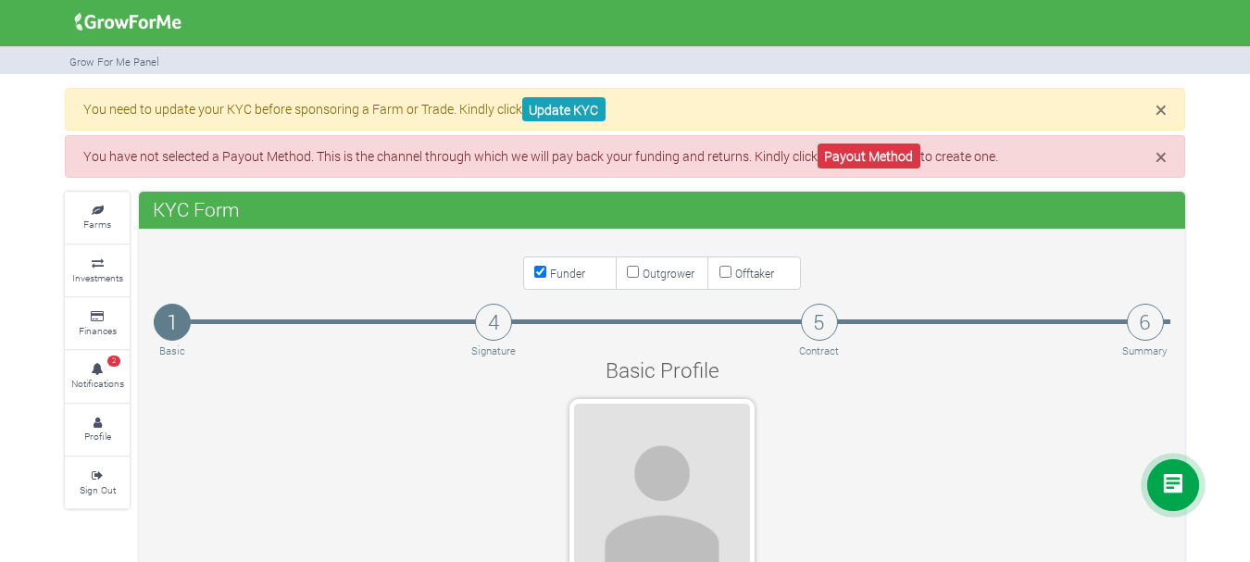
select select "Ghana"
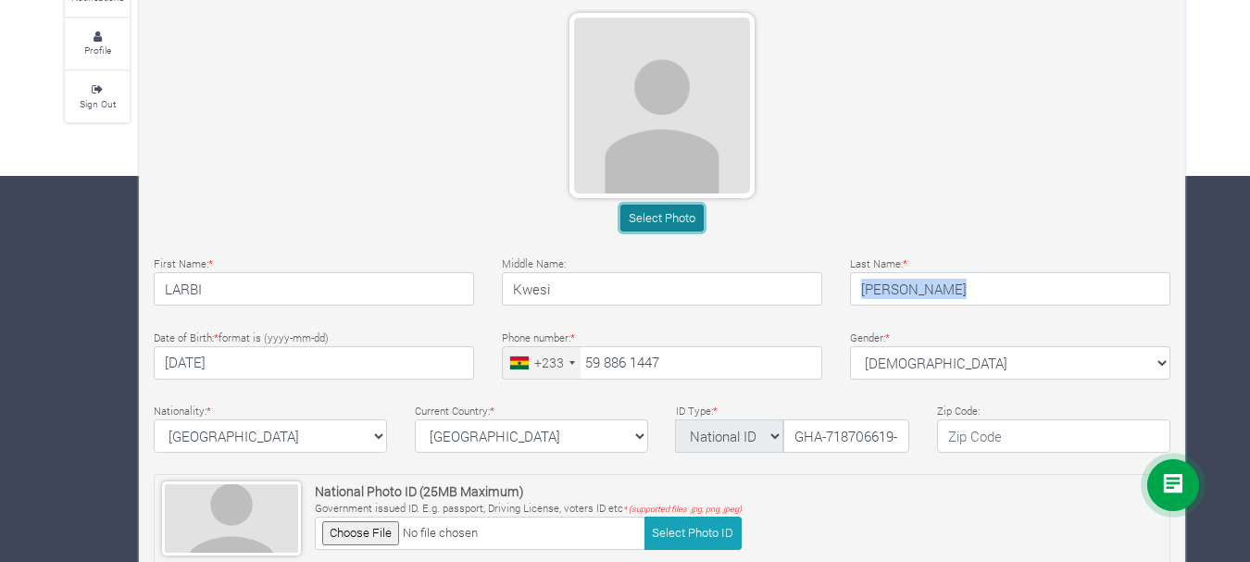
click at [646, 222] on button "Select Photo" at bounding box center [661, 218] width 82 height 27
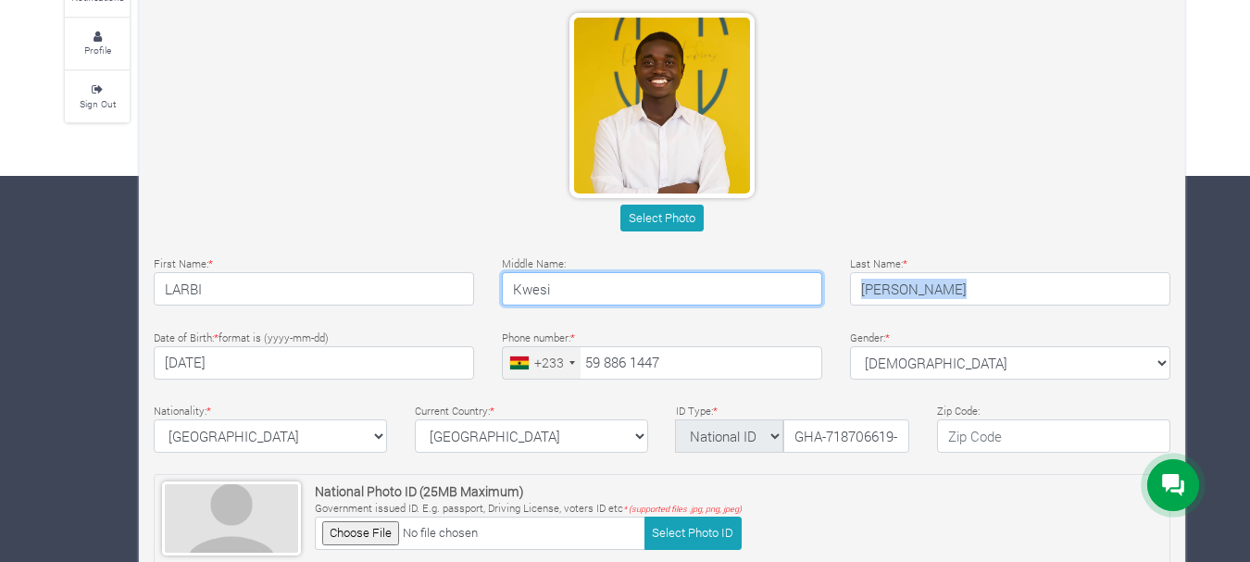
click at [622, 294] on input "Kwesi" at bounding box center [662, 288] width 320 height 33
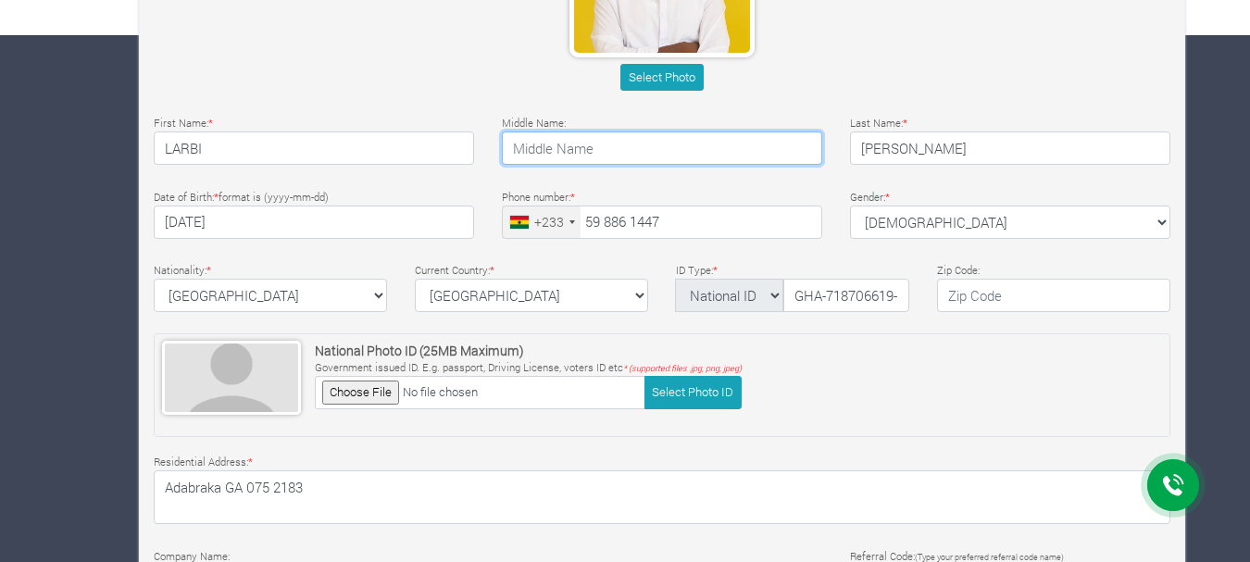
scroll to position [548, 0]
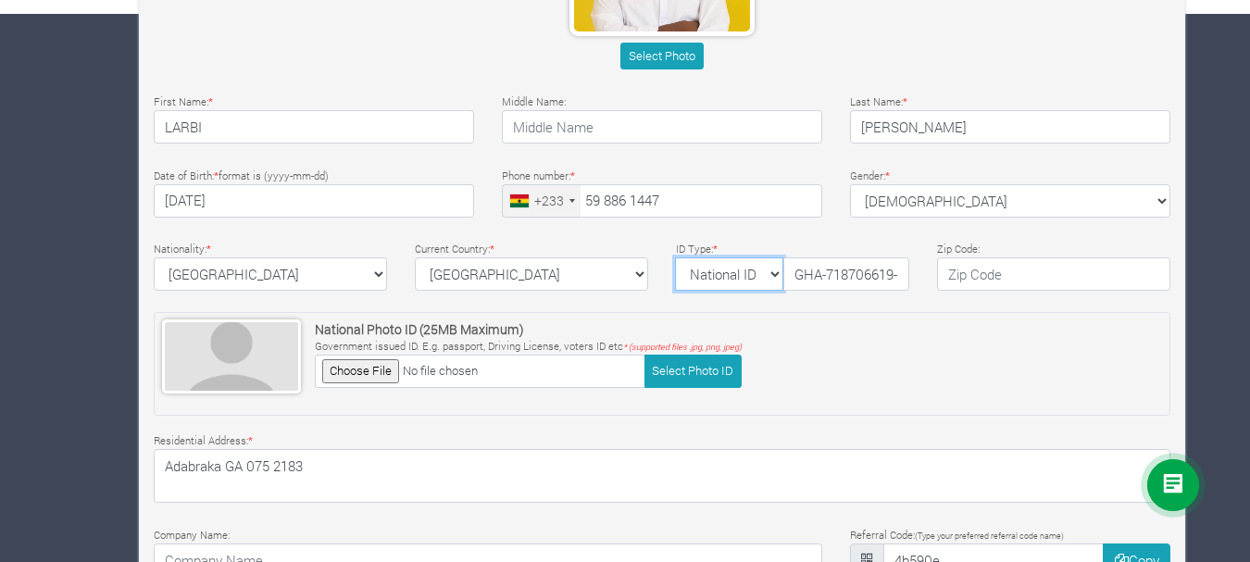
click at [770, 276] on select "National ID Ghana ID Passport Drivers" at bounding box center [729, 273] width 108 height 33
select select "Ghana ID"
click at [675, 257] on select "National ID Ghana ID Passport Drivers" at bounding box center [729, 273] width 108 height 33
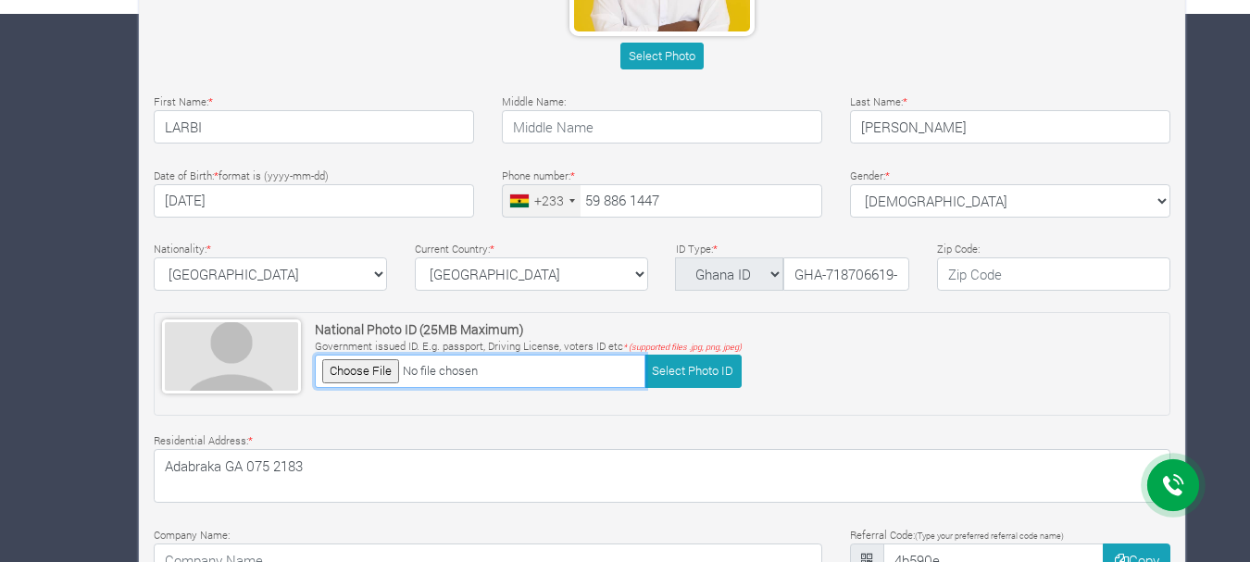
click at [364, 371] on input "file" at bounding box center [480, 371] width 331 height 32
type input "C:\fakepath\NEW.jpg"
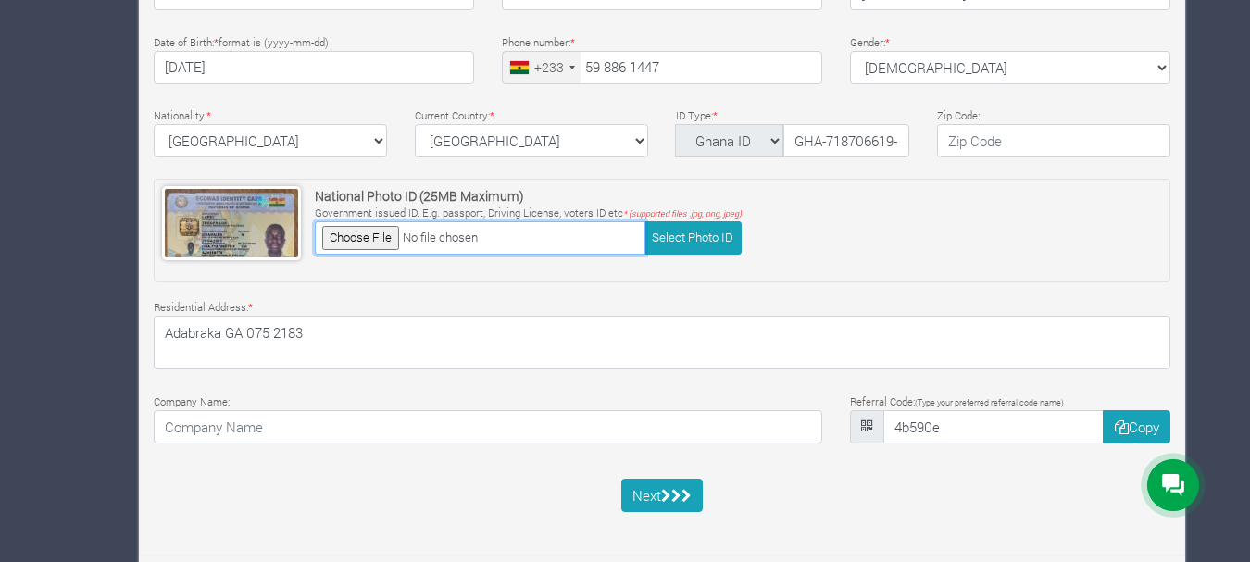
scroll to position [689, 0]
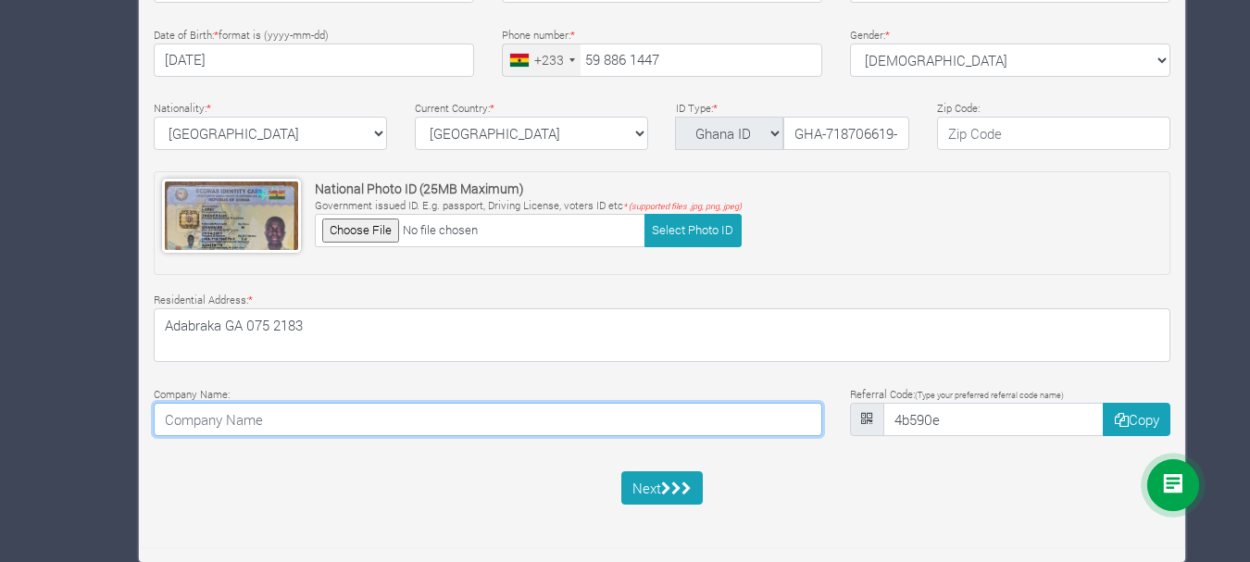
click at [309, 425] on input at bounding box center [488, 419] width 669 height 33
type input "LARBI FARMS"
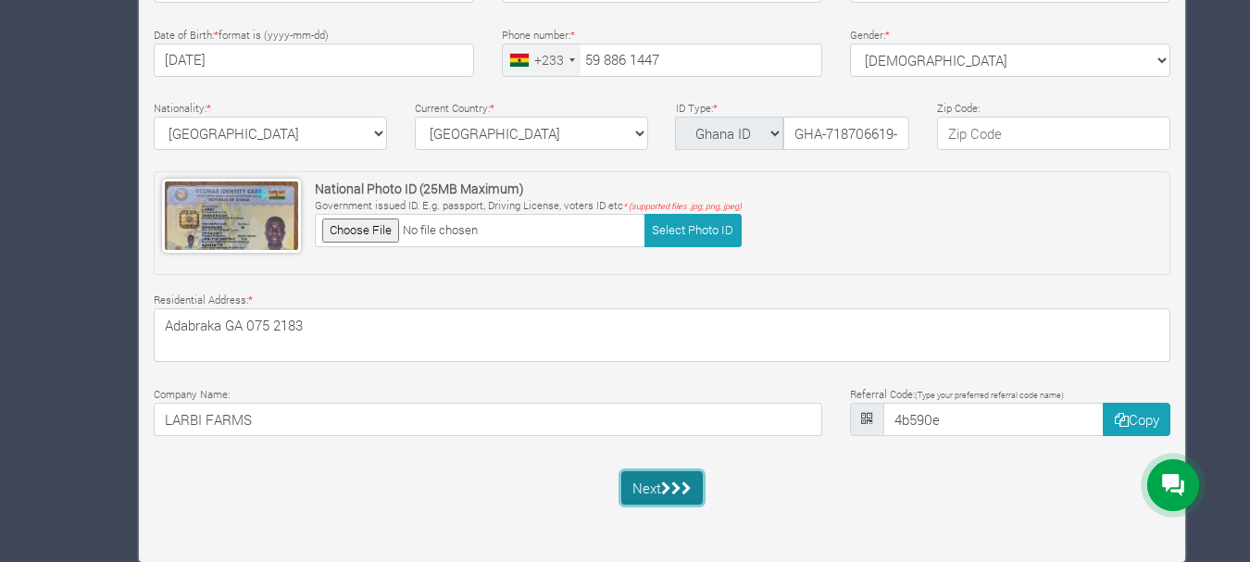
click at [644, 491] on button "Next" at bounding box center [662, 487] width 82 height 33
click at [644, 491] on div "Next" at bounding box center [662, 487] width 82 height 33
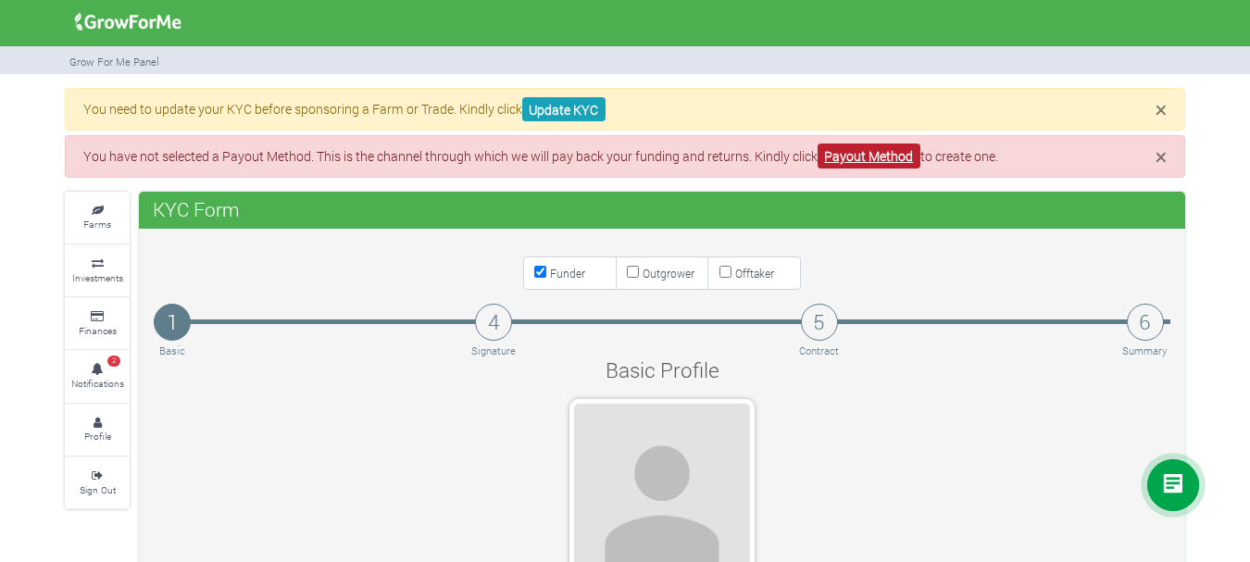
click at [865, 155] on link "Payout Method" at bounding box center [869, 156] width 103 height 25
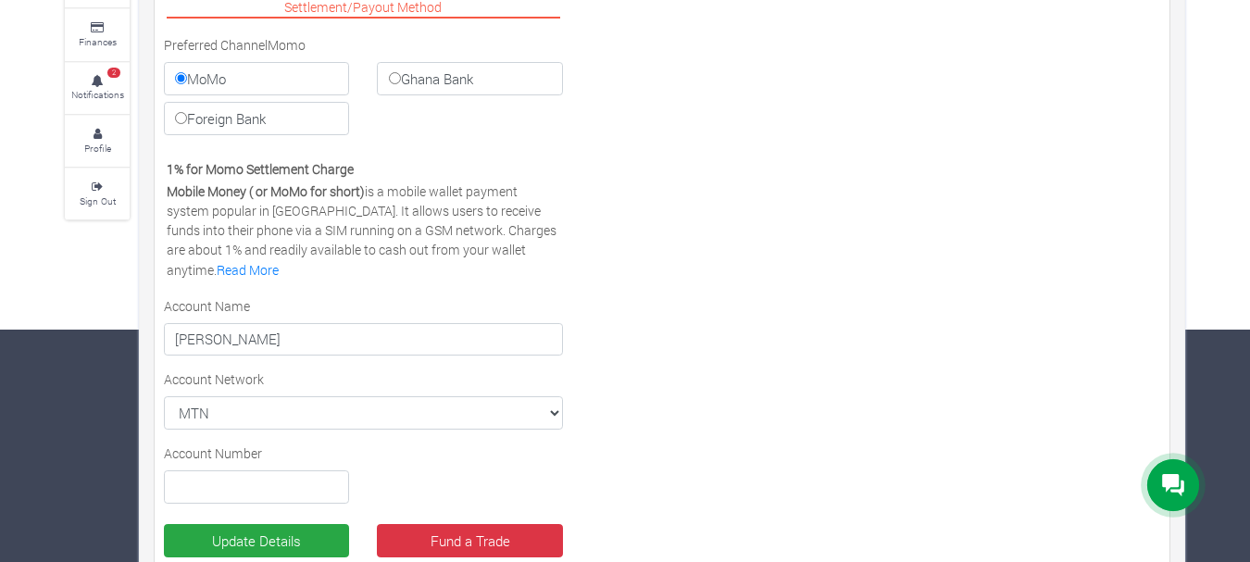
scroll to position [263, 0]
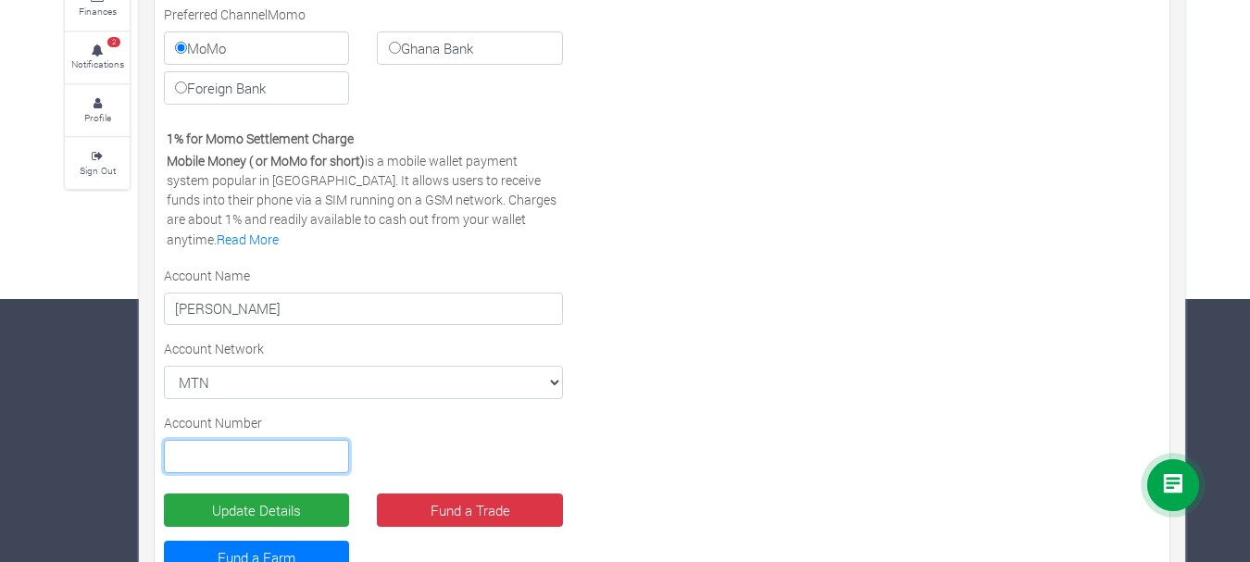
click at [295, 460] on input "text" at bounding box center [256, 456] width 185 height 33
type input "0598861447"
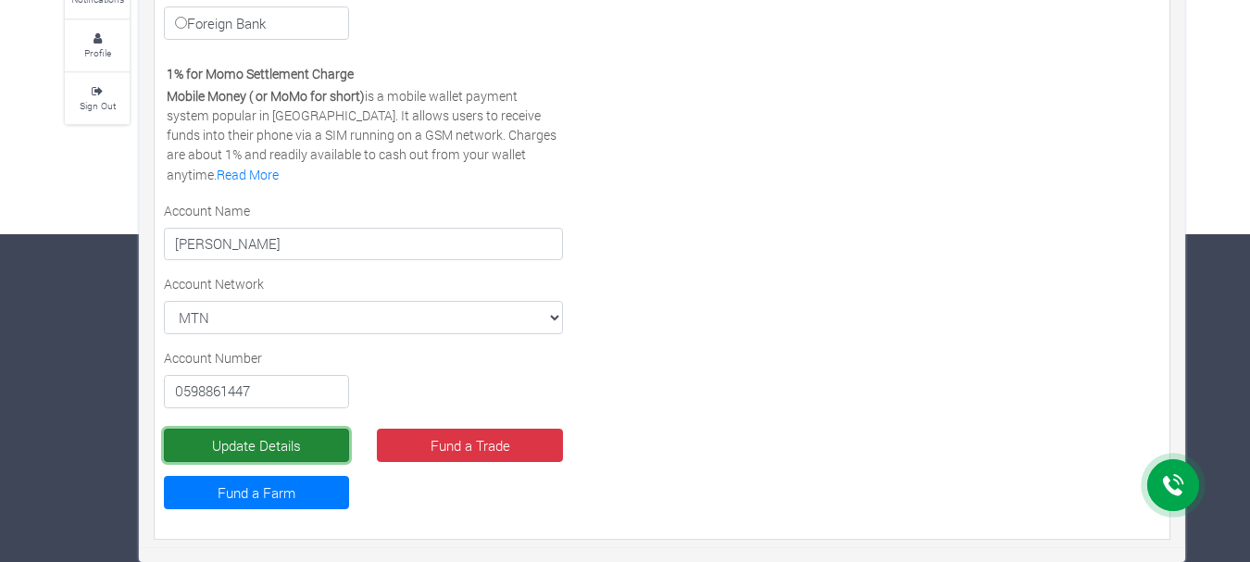
click at [302, 442] on button "Update Details" at bounding box center [256, 445] width 185 height 33
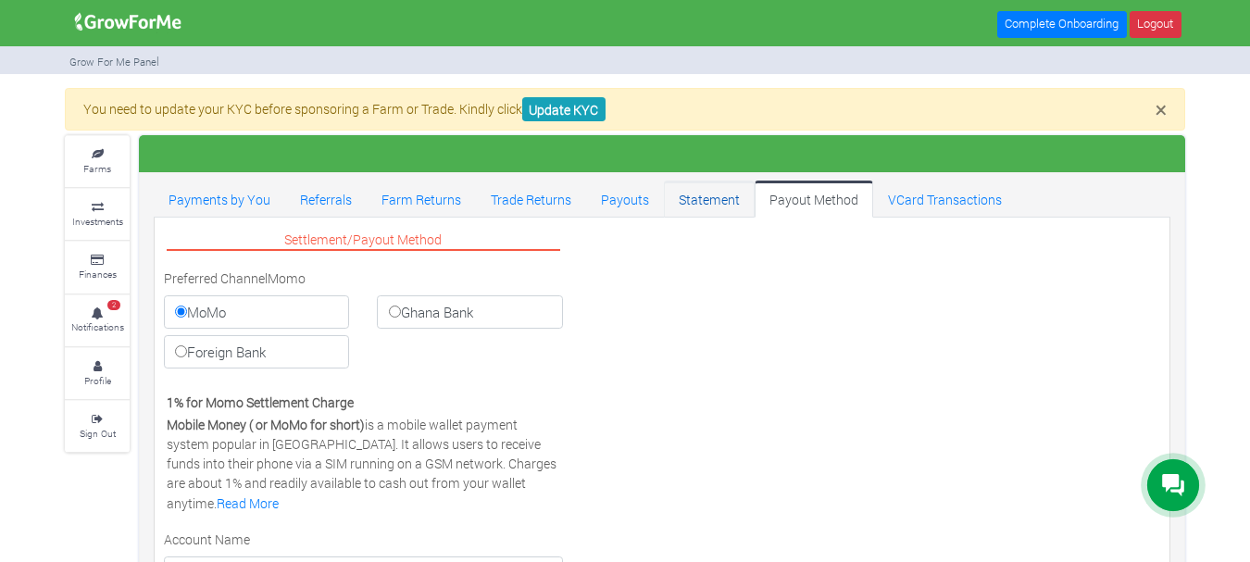
click at [682, 196] on link "Statement" at bounding box center [709, 199] width 91 height 37
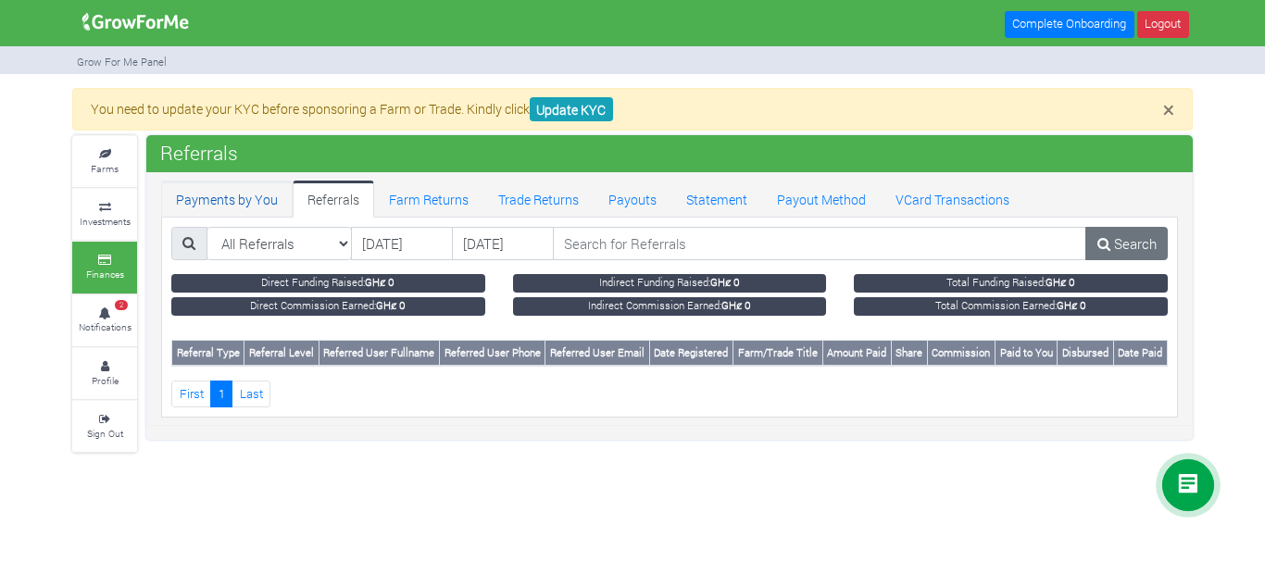
click at [238, 195] on link "Payments by You" at bounding box center [226, 199] width 131 height 37
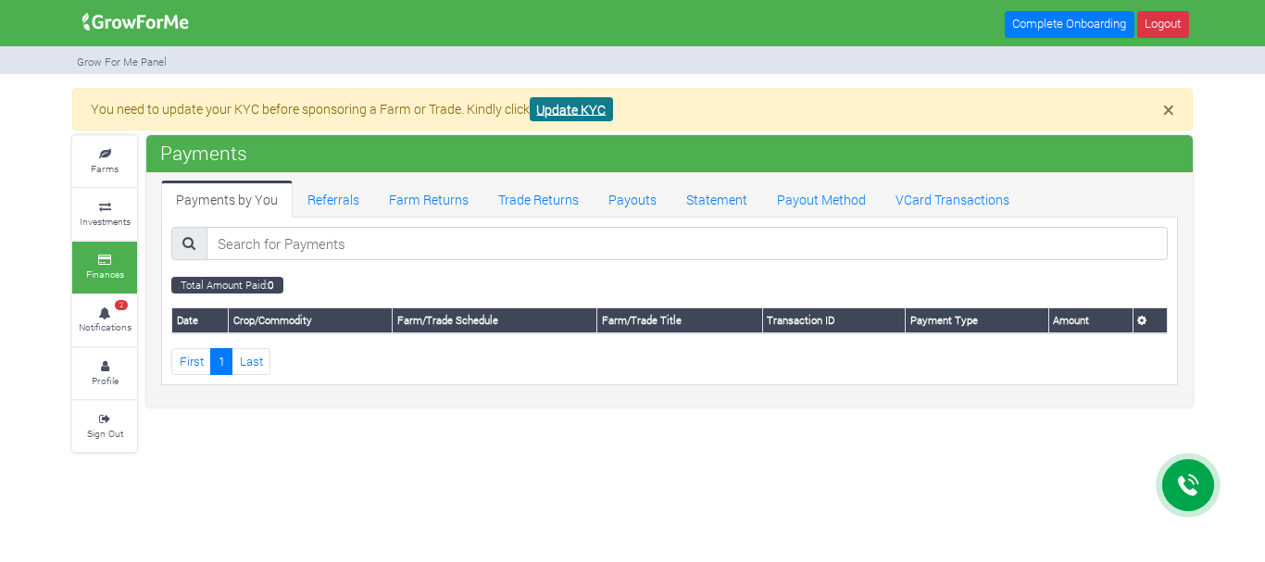
click at [565, 114] on link "Update KYC" at bounding box center [571, 109] width 83 height 25
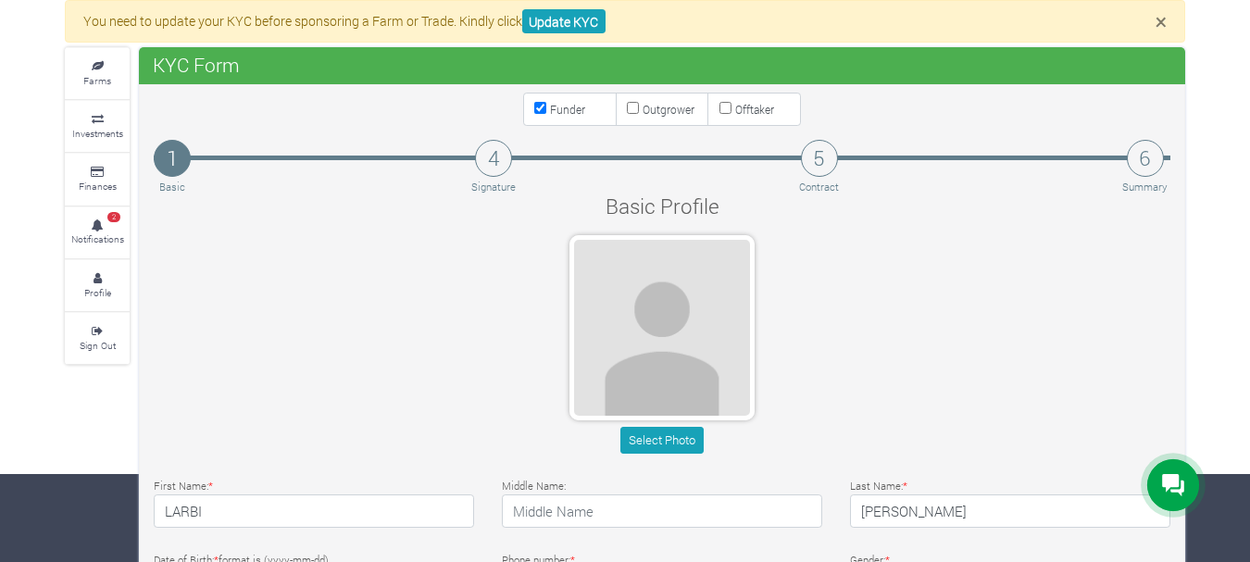
scroll to position [88, 0]
type input "59 886 1447"
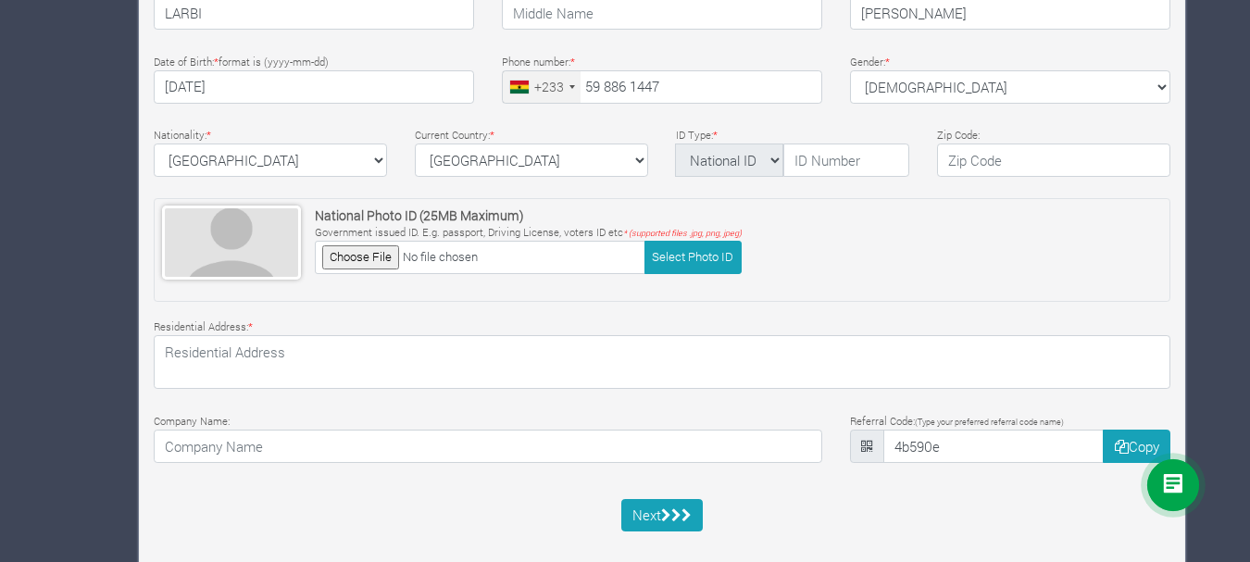
scroll to position [591, 0]
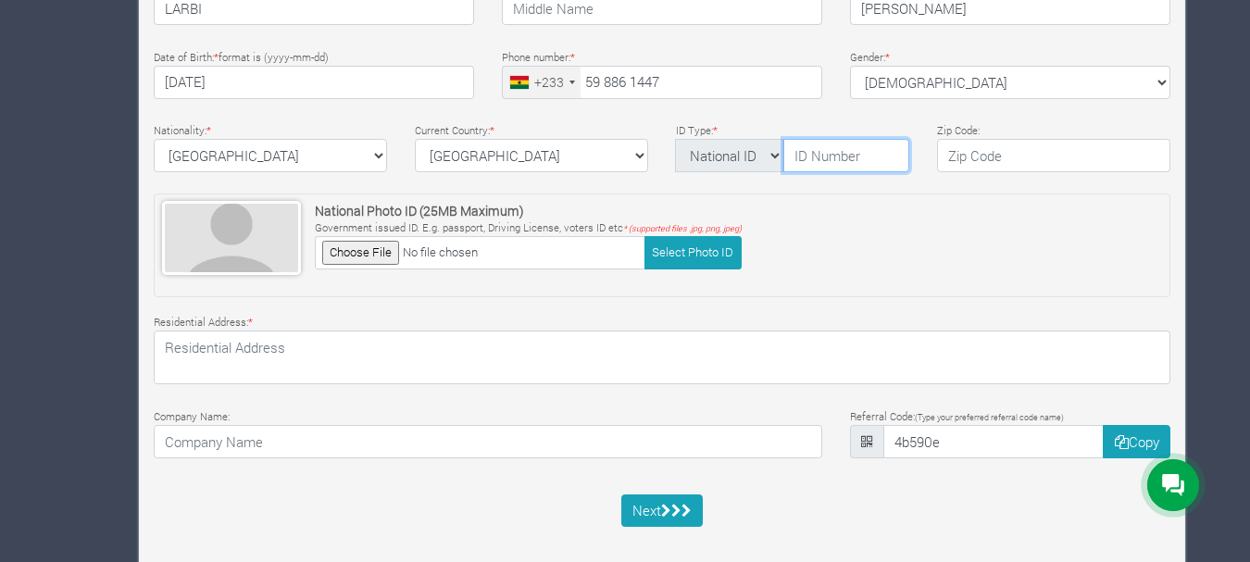
click at [822, 160] on input "text" at bounding box center [846, 155] width 126 height 33
type input "GHA-718706619-5"
click at [778, 153] on select "National ID Ghana ID Passport Drivers" at bounding box center [729, 155] width 108 height 33
select select "Ghana ID"
click at [675, 139] on select "National ID Ghana ID Passport Drivers" at bounding box center [729, 155] width 108 height 33
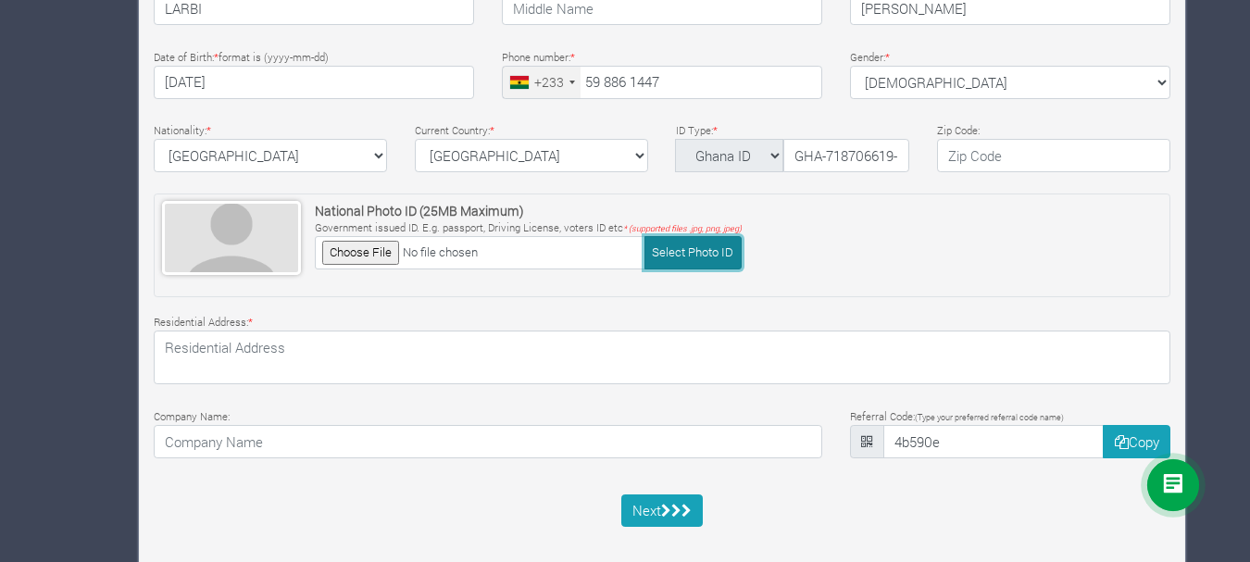
click at [698, 259] on button "Select Photo ID" at bounding box center [692, 252] width 97 height 32
type input "C:\fakepath\NEW.jpg"
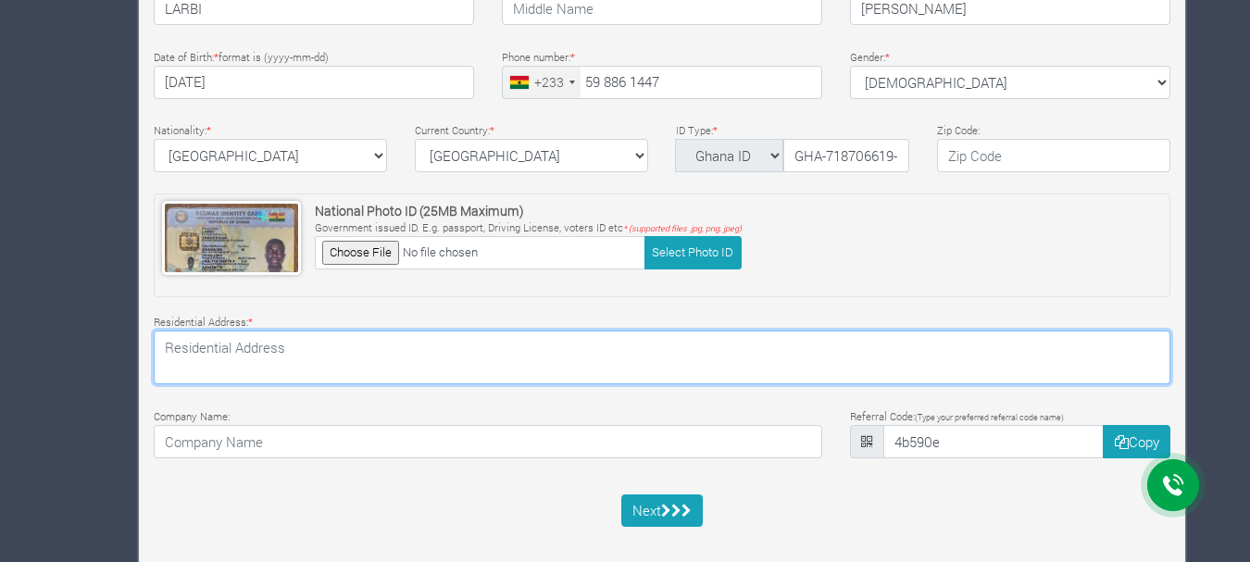
click at [649, 353] on textarea at bounding box center [662, 358] width 1017 height 54
type textarea "Adabraka GA 075 2183"
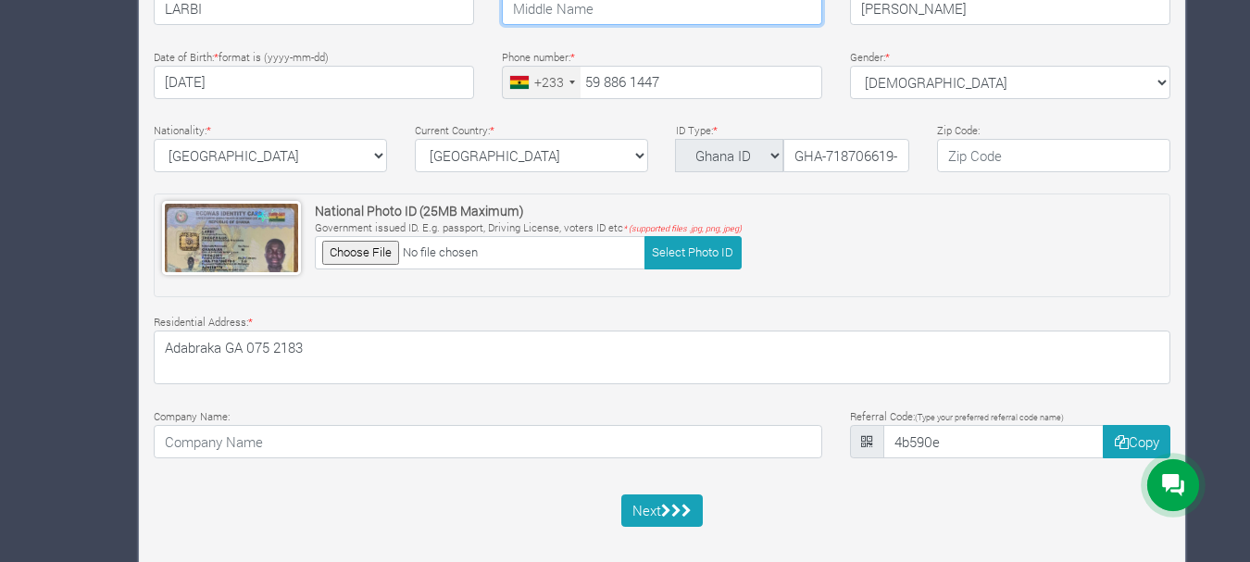
type input "Kwesi"
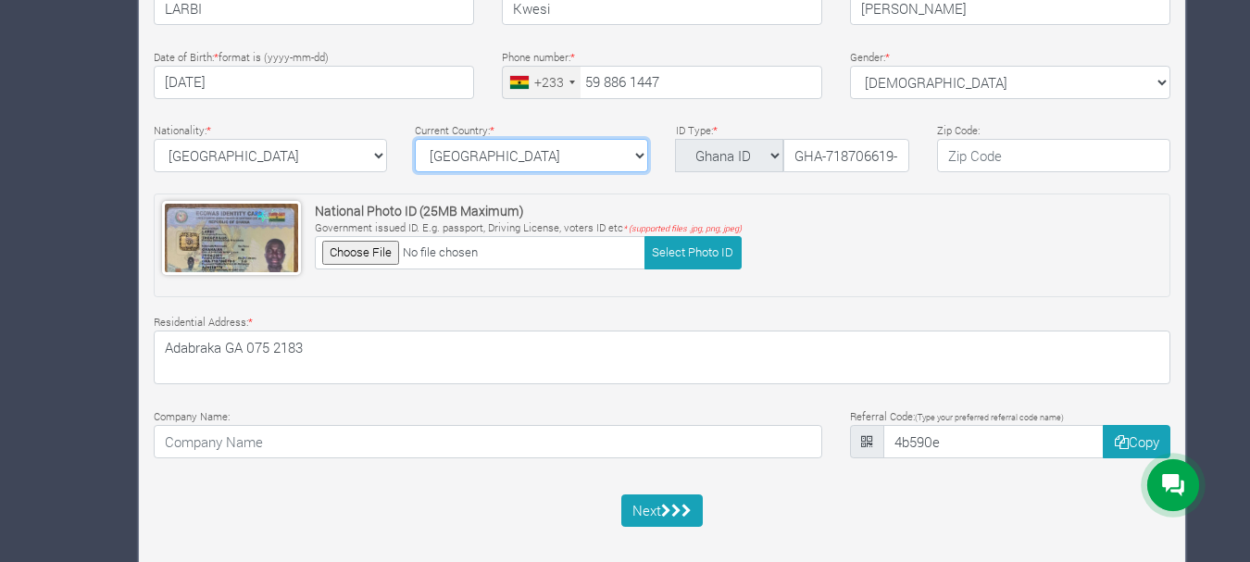
select select "[GEOGRAPHIC_DATA]"
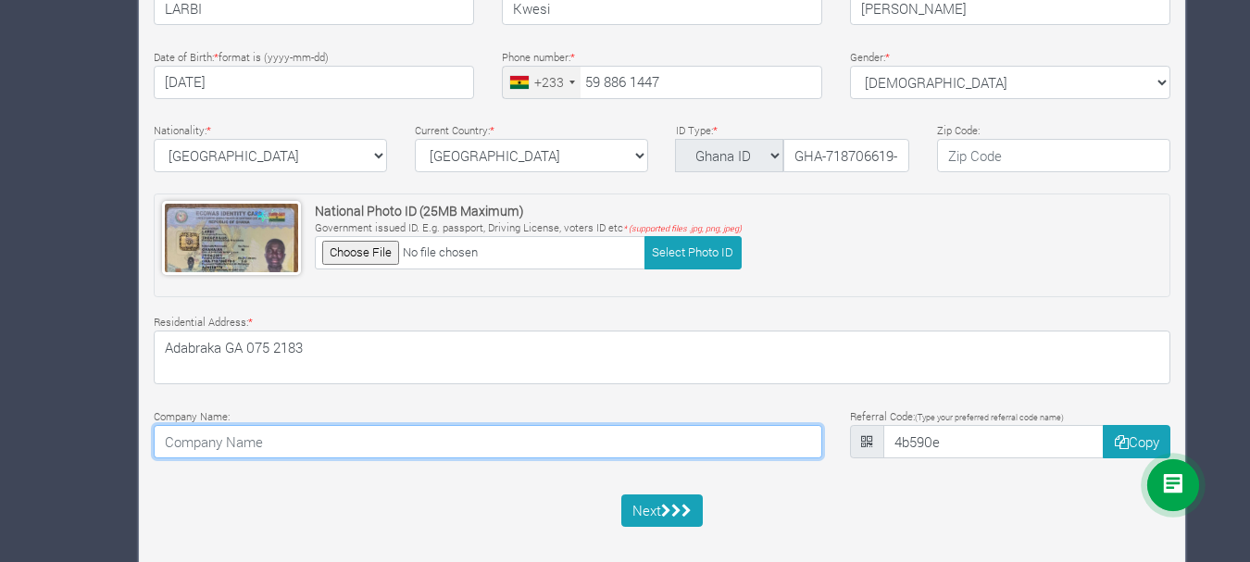
click at [307, 447] on input at bounding box center [488, 441] width 669 height 33
type input "LARBI FARMS"
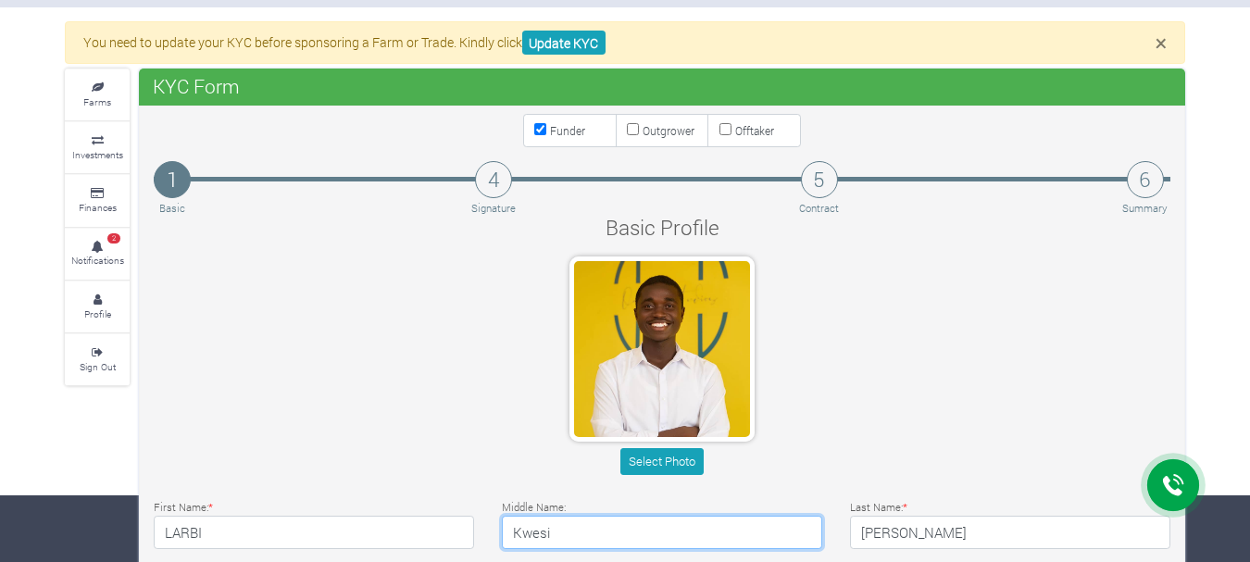
click at [592, 537] on input "Kwesi" at bounding box center [662, 532] width 320 height 33
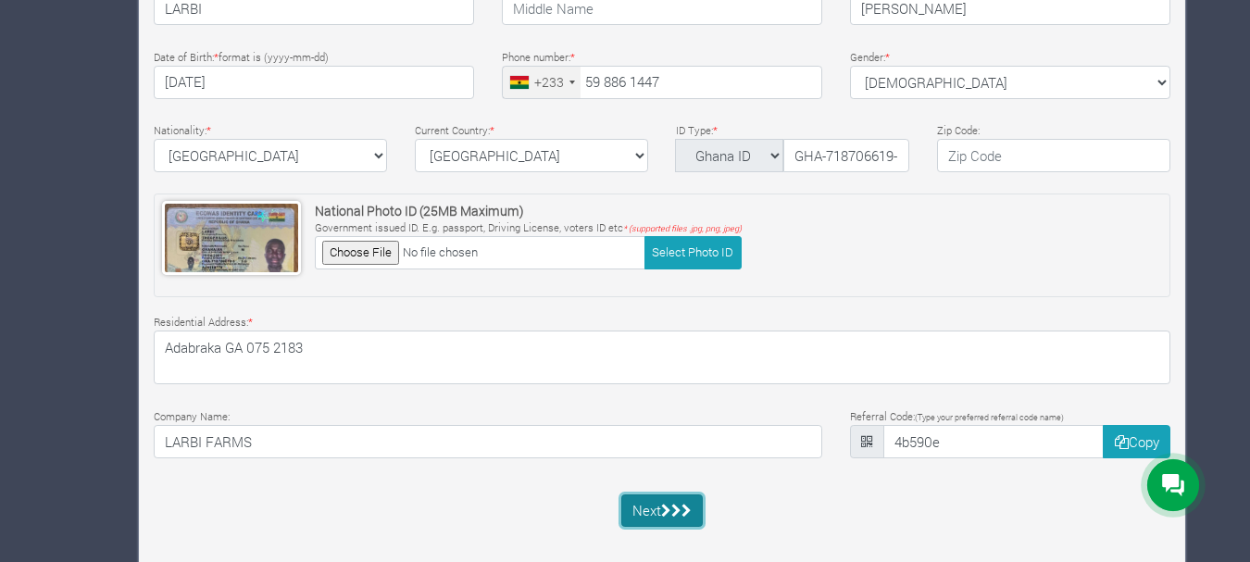
click at [680, 513] on icon "submit" at bounding box center [676, 511] width 10 height 14
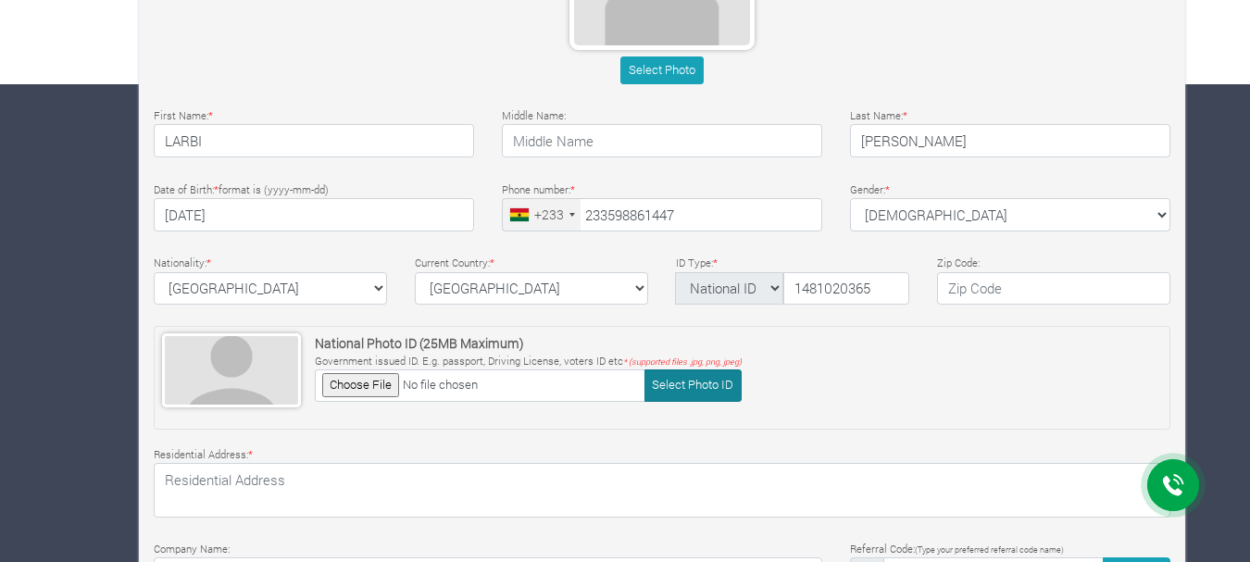
type input "1481020365"
click at [679, 389] on button "Select Photo ID" at bounding box center [692, 385] width 97 height 32
type input "C:\fakepath\NEW.jpg"
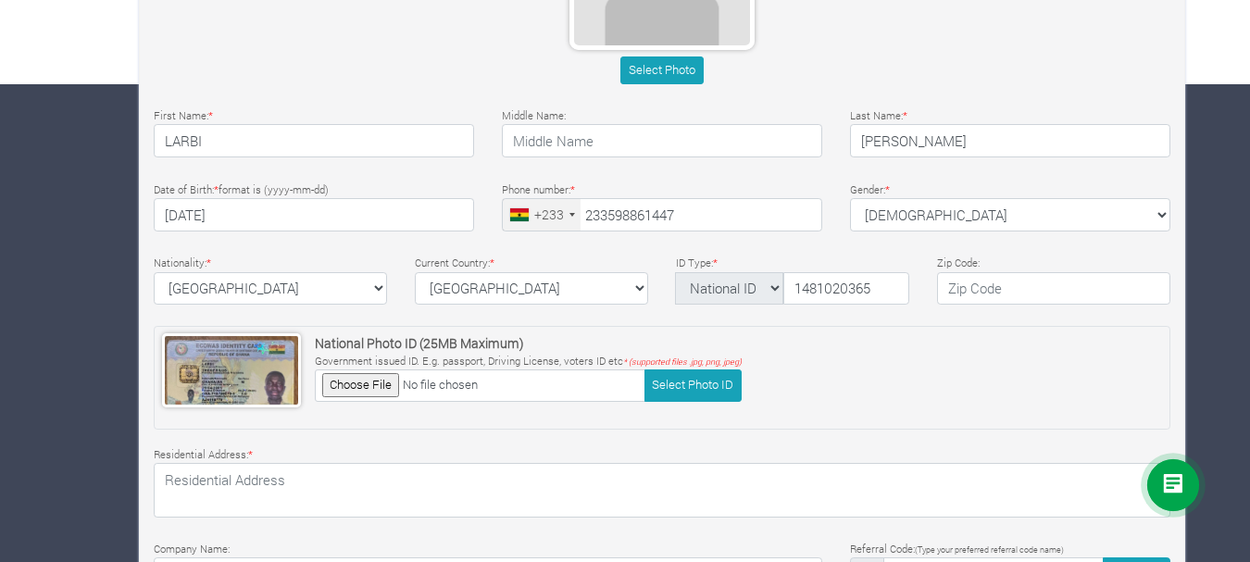
click at [301, 457] on div "Residential Address: *" at bounding box center [662, 481] width 1045 height 74
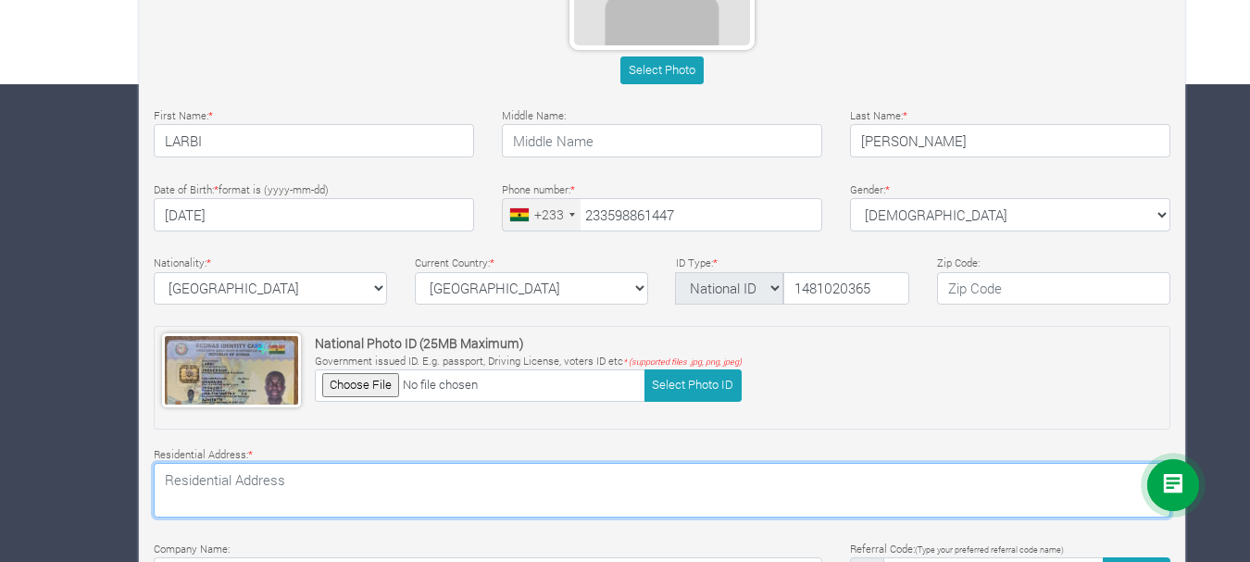
click at [306, 470] on textarea at bounding box center [662, 490] width 1017 height 54
click at [307, 472] on textarea at bounding box center [662, 490] width 1017 height 54
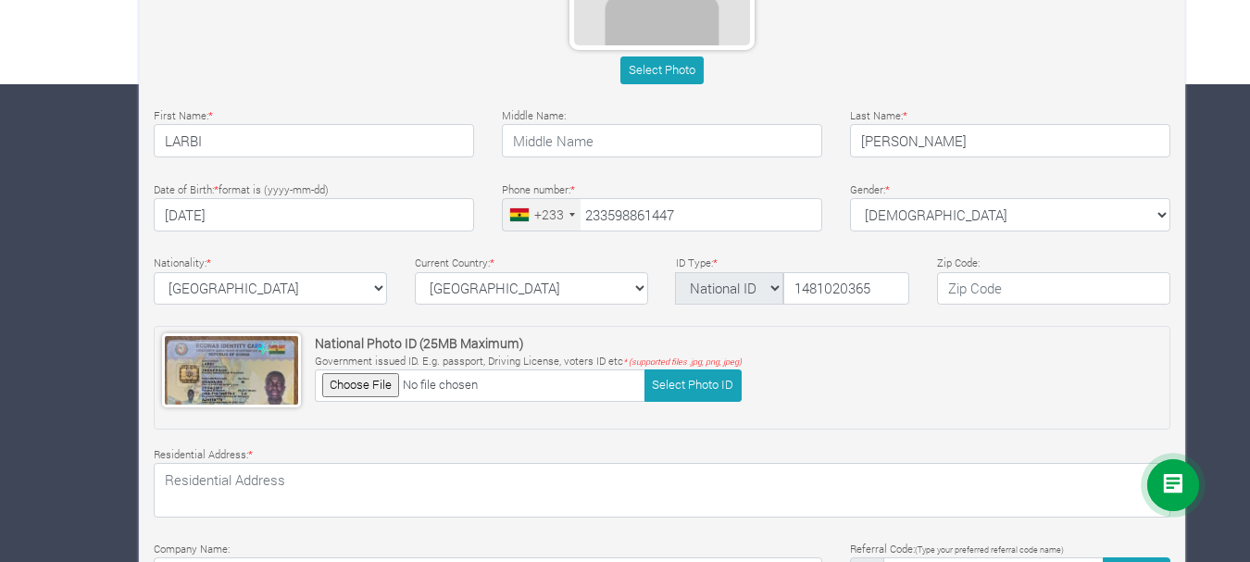
click at [524, 422] on div "National Photo ID (25MB Maximum) Government issued ID. E.g. passport, Driving L…" at bounding box center [662, 378] width 1017 height 104
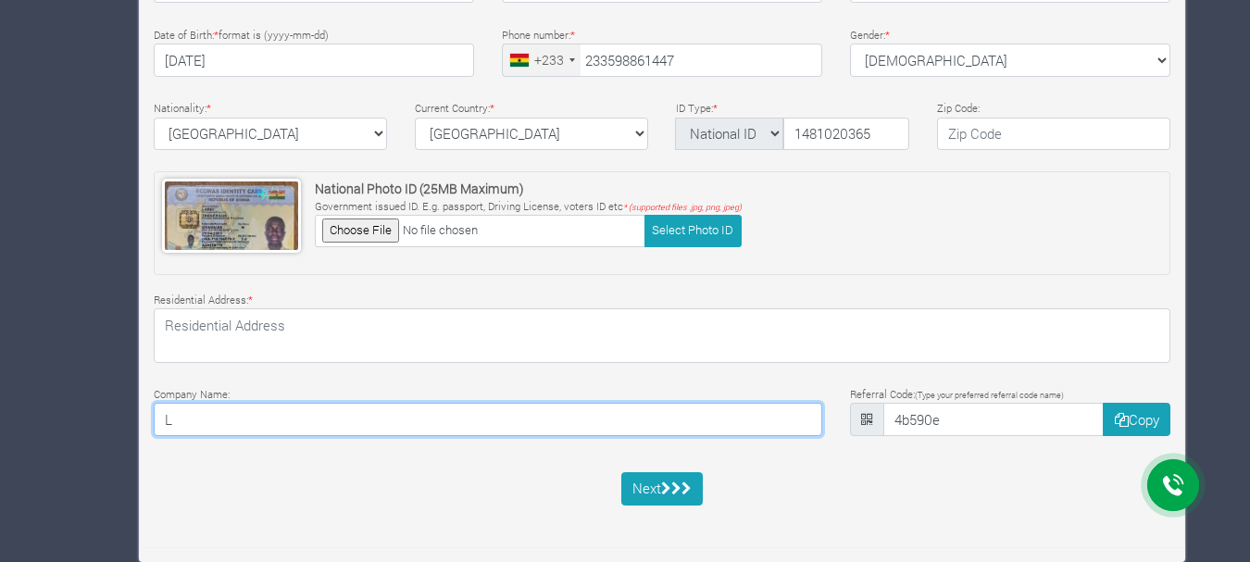
type input "LARBI FARMS"
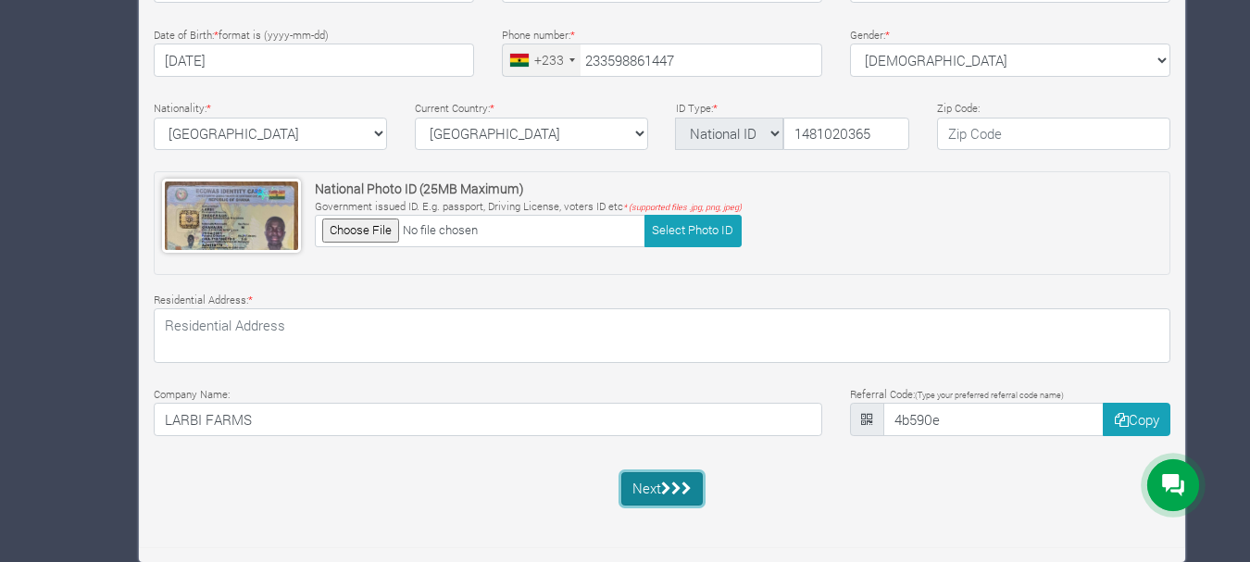
click at [661, 491] on button "Next" at bounding box center [662, 488] width 82 height 33
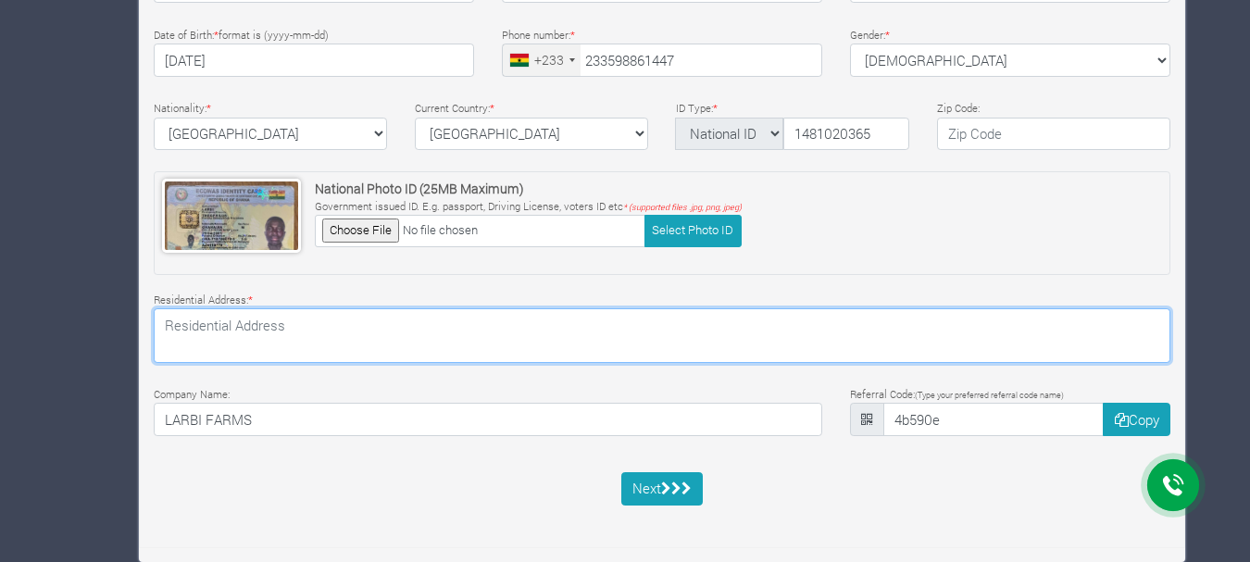
click at [319, 334] on textarea at bounding box center [662, 335] width 1017 height 54
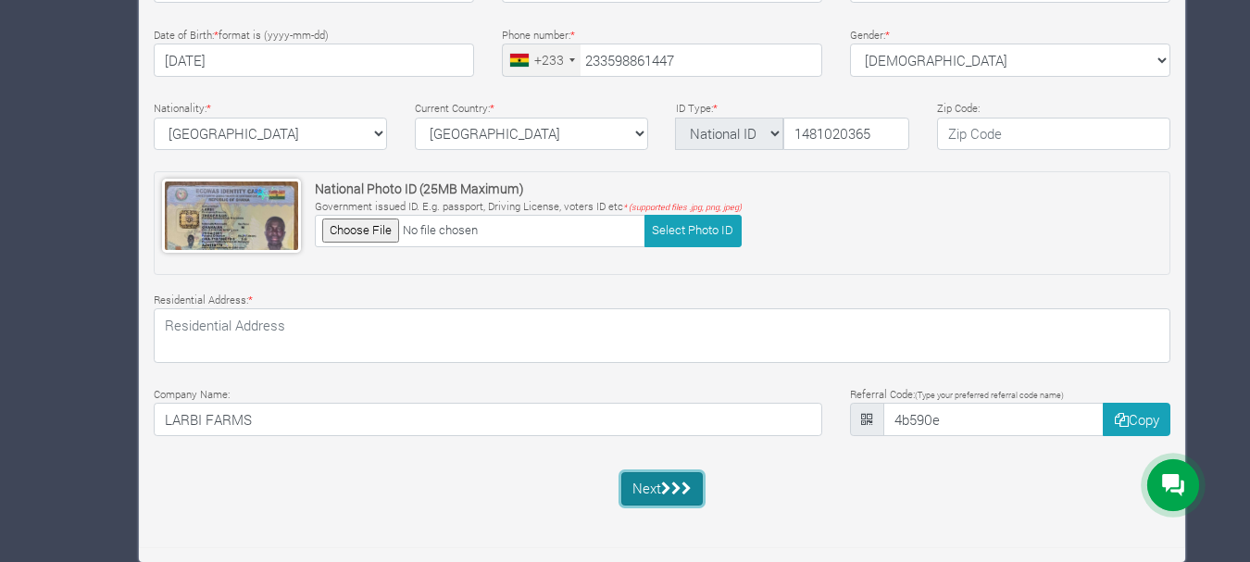
click at [669, 489] on icon "submit" at bounding box center [666, 489] width 10 height 14
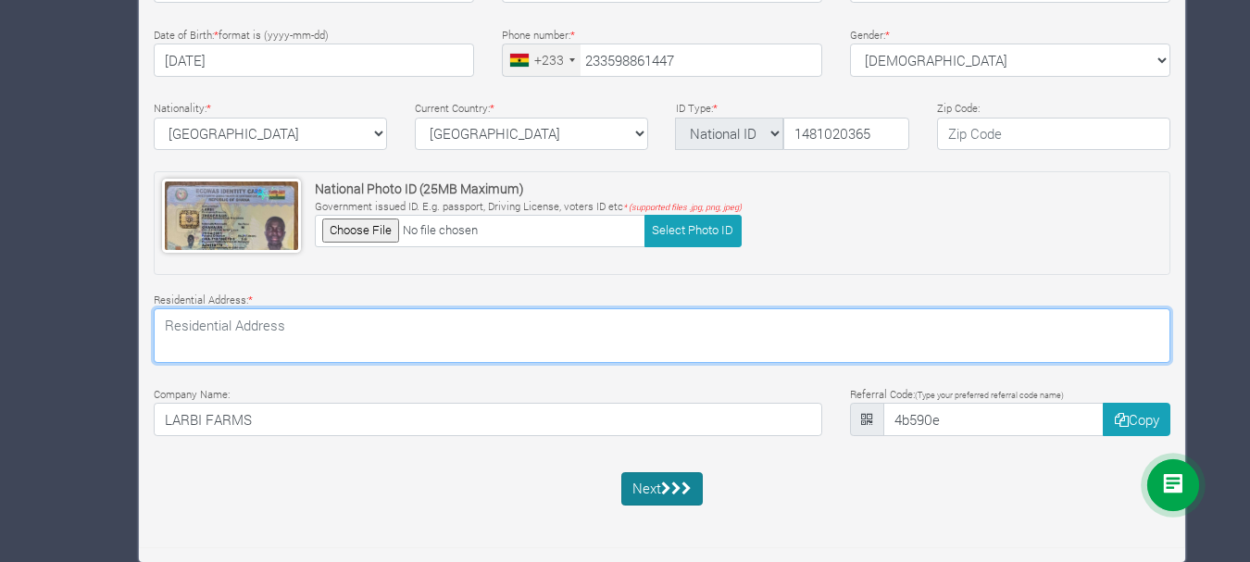
type textarea "Adabraka GA 075 2183"
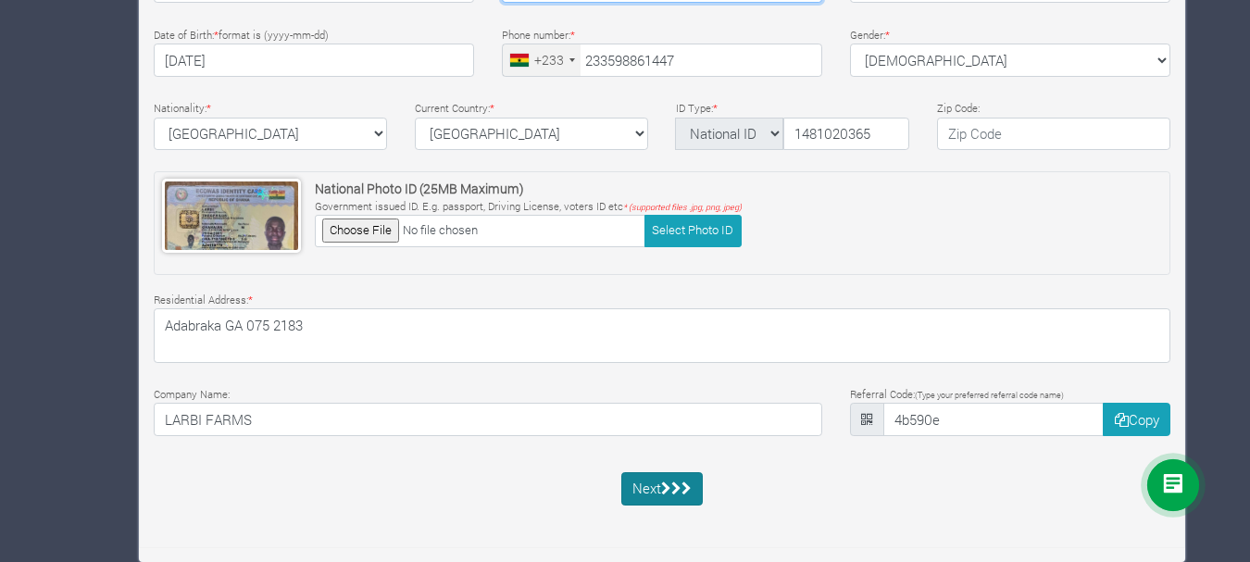
type input "Kwesi"
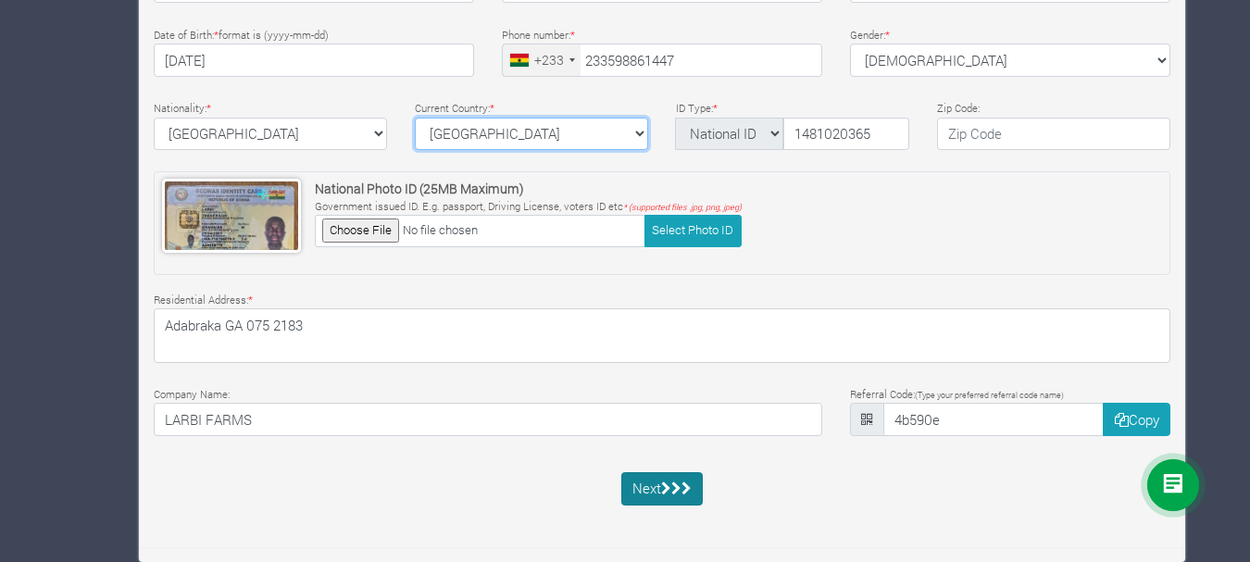
select select "Ghana"
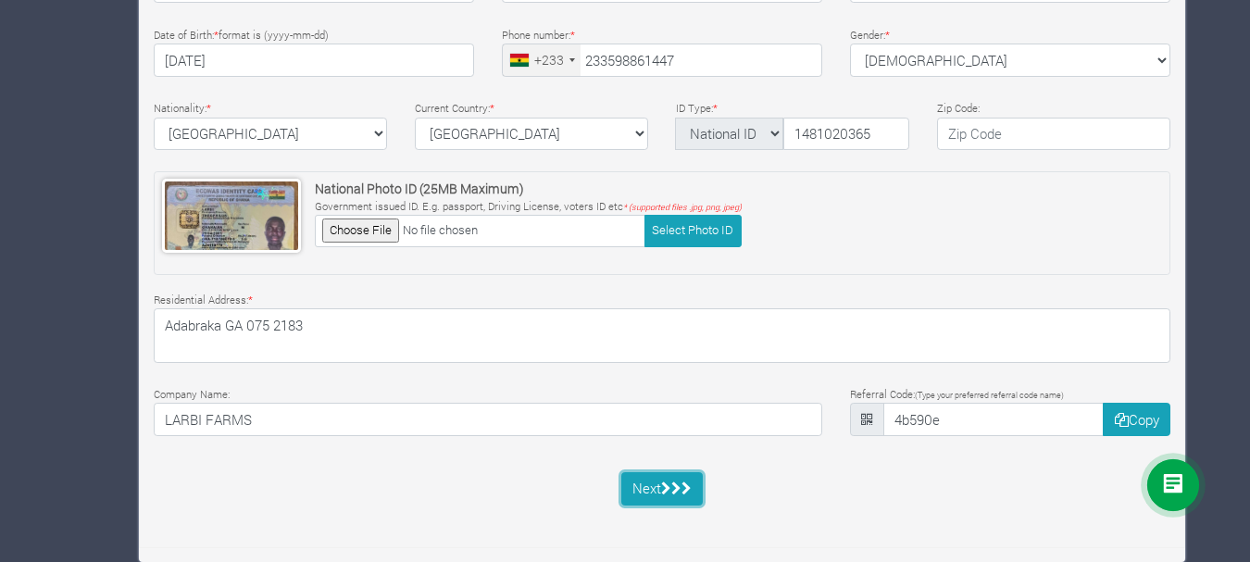
click at [672, 486] on icon "submit" at bounding box center [676, 489] width 10 height 14
click at [672, 486] on div "Next" at bounding box center [662, 488] width 82 height 33
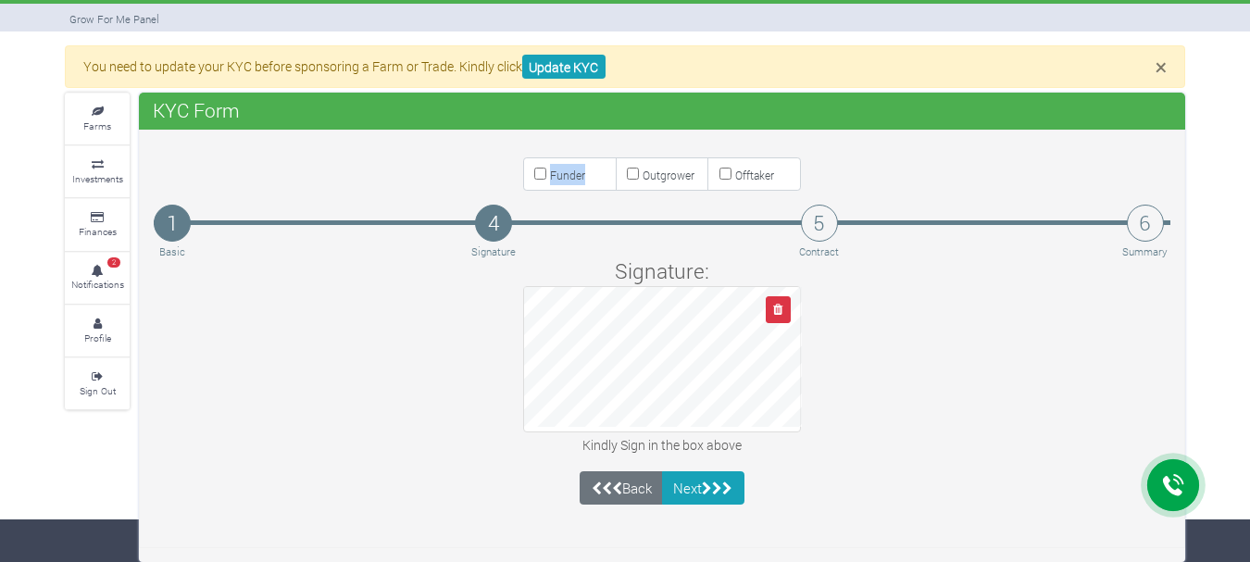
scroll to position [43, 0]
click at [780, 305] on icon "button" at bounding box center [777, 310] width 9 height 12
click at [688, 483] on button "Next" at bounding box center [703, 487] width 82 height 33
click at [688, 483] on div "Back Next" at bounding box center [662, 487] width 164 height 33
click at [544, 169] on input "Funder" at bounding box center [540, 174] width 12 height 12
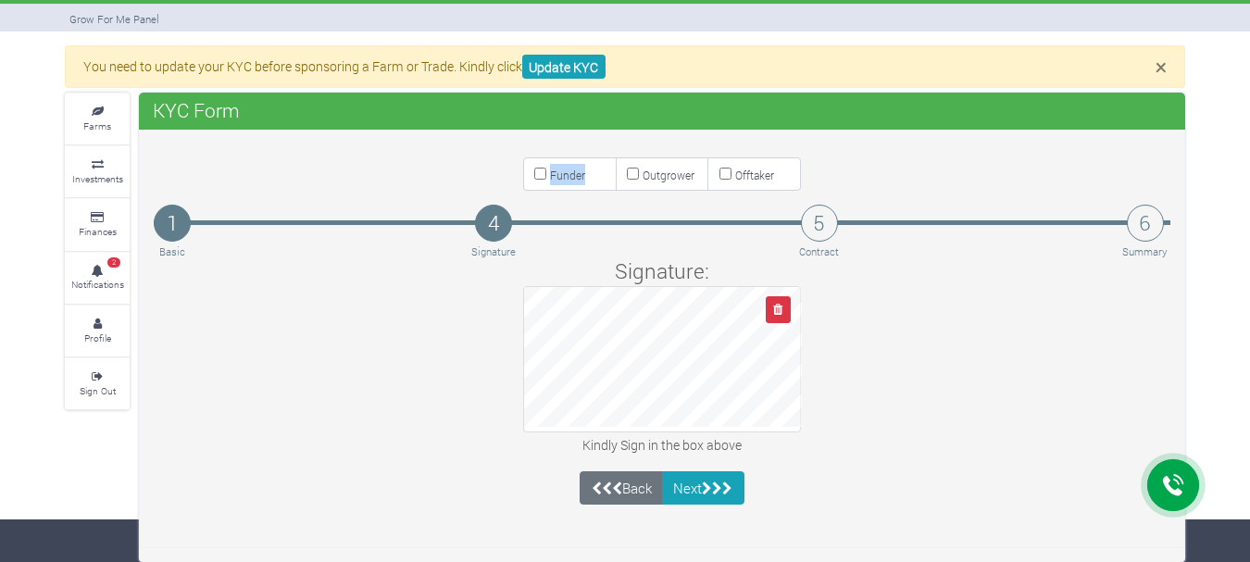
checkbox input "true"
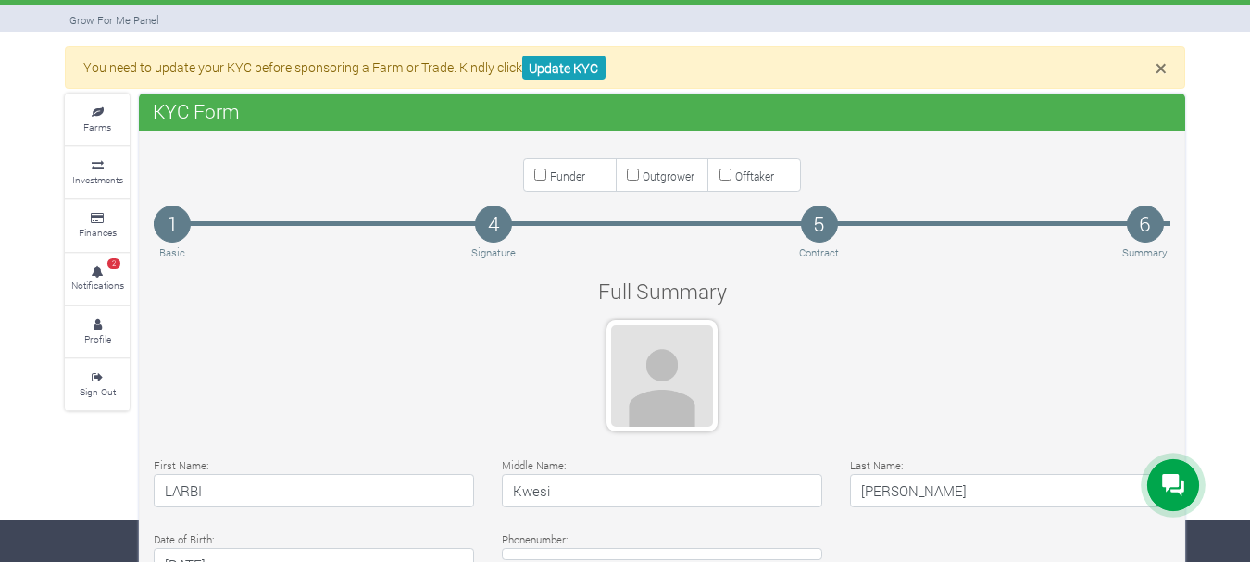
click at [646, 484] on h4 "Kwesi" at bounding box center [662, 490] width 320 height 33
click at [540, 174] on input "Funder" at bounding box center [540, 175] width 12 height 12
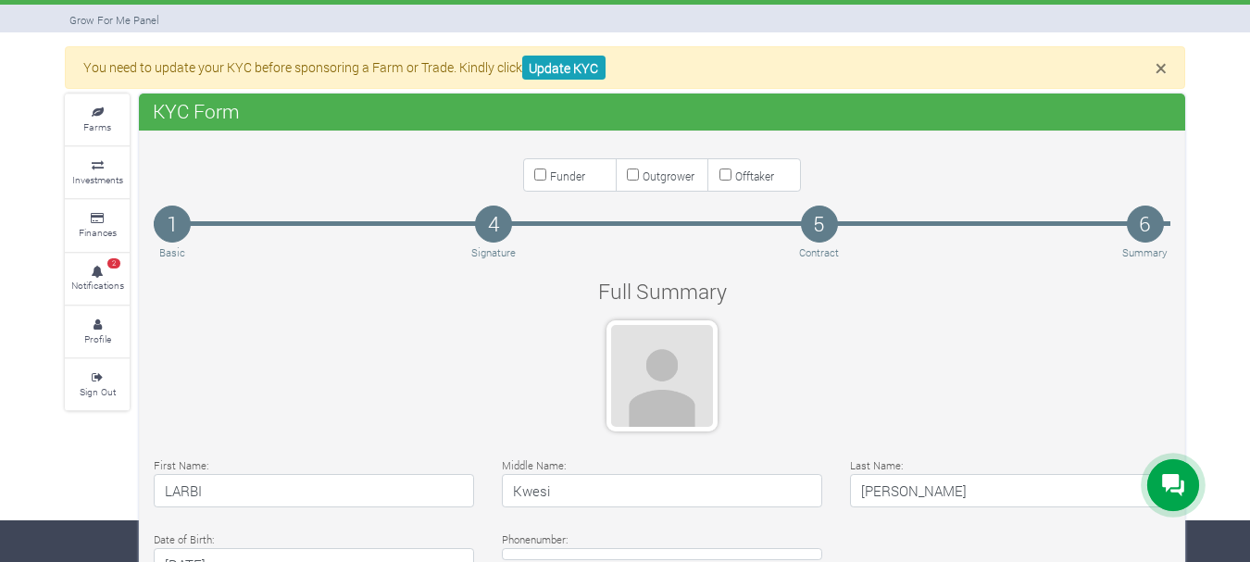
checkbox input "true"
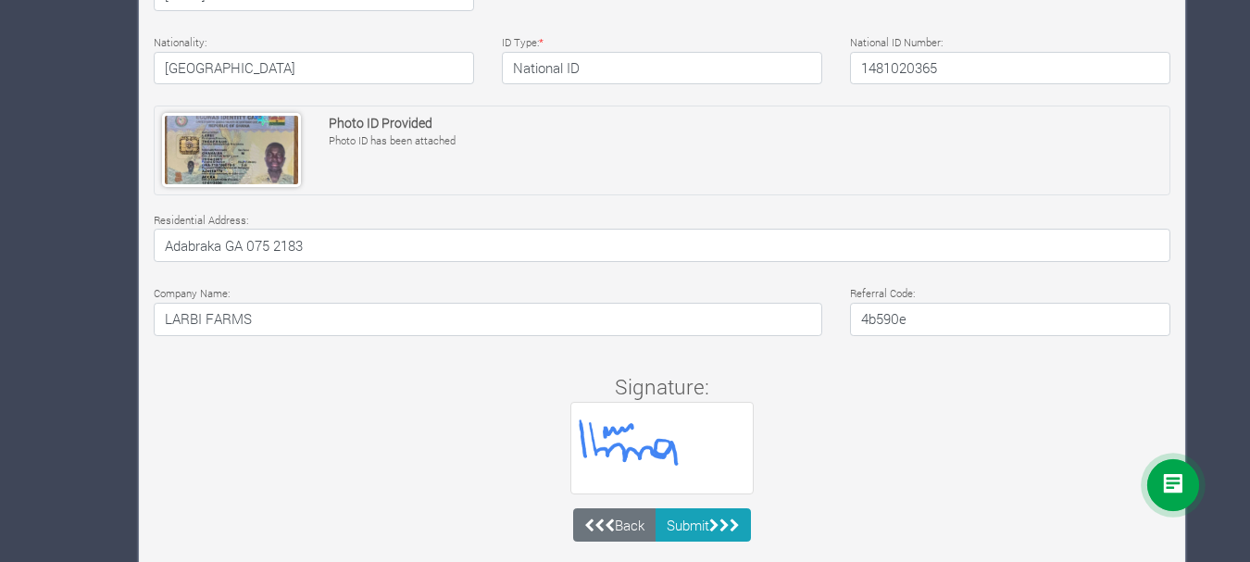
scroll to position [649, 0]
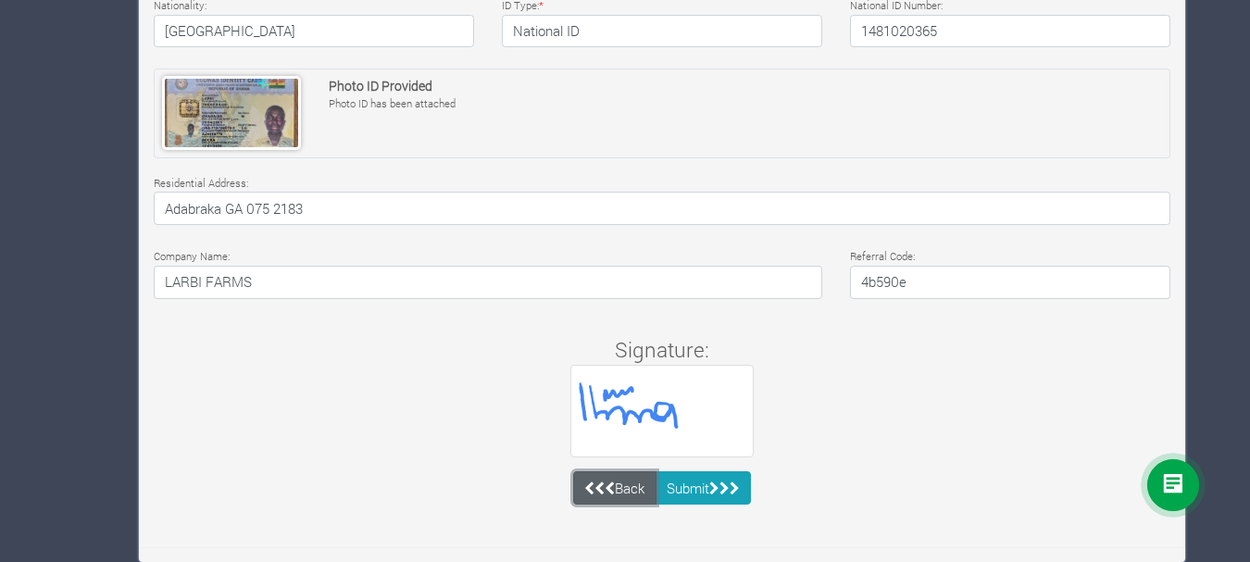
click at [613, 488] on link "Back" at bounding box center [614, 487] width 83 height 33
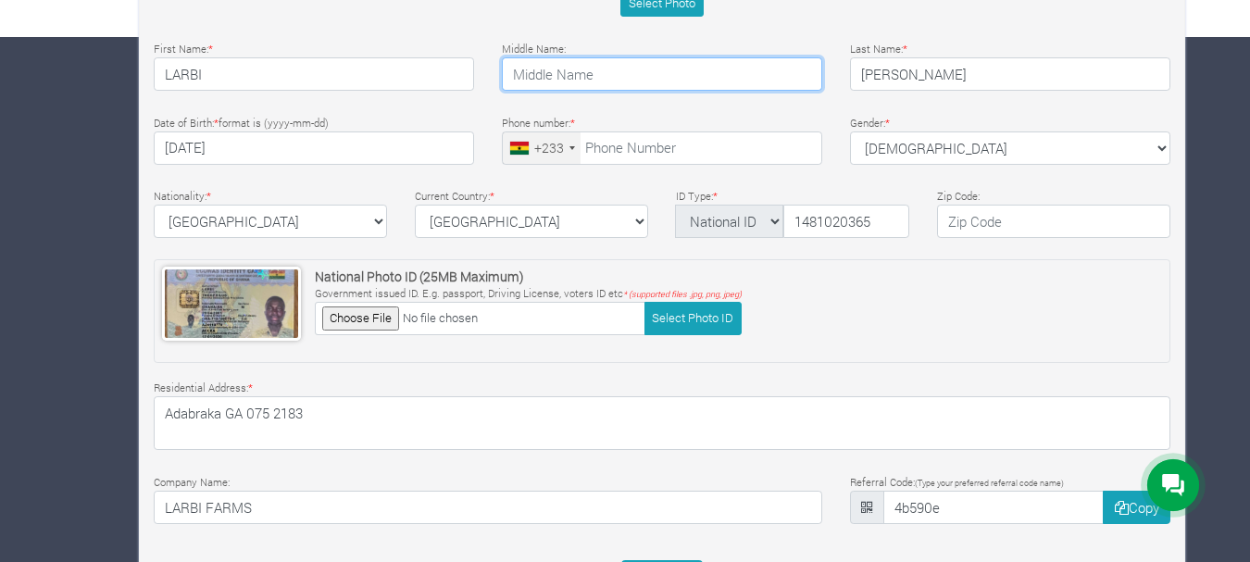
scroll to position [525, 0]
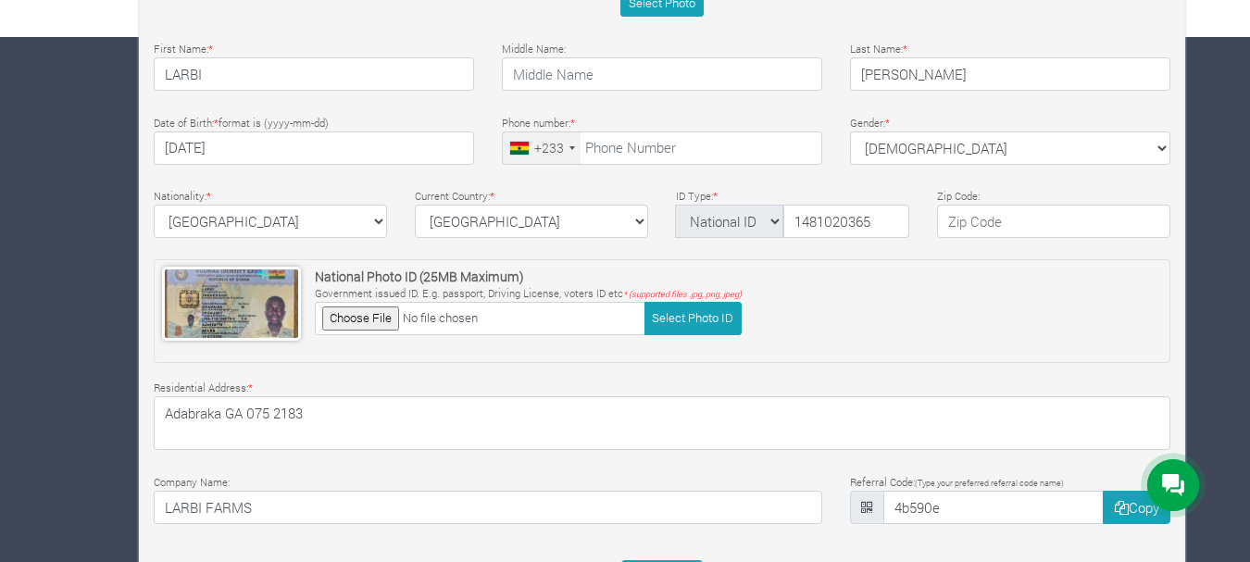
click at [1249, 252] on div "× You need to update your KYC before sponsoring a Farm or Trade. Kindly click U…" at bounding box center [625, 106] width 1250 height 1087
click at [1248, 202] on div "× You need to update your KYC before sponsoring a Farm or Trade. Kindly click U…" at bounding box center [625, 106] width 1250 height 1087
click at [1248, 199] on div "× You need to update your KYC before sponsoring a Farm or Trade. Kindly click U…" at bounding box center [625, 106] width 1250 height 1087
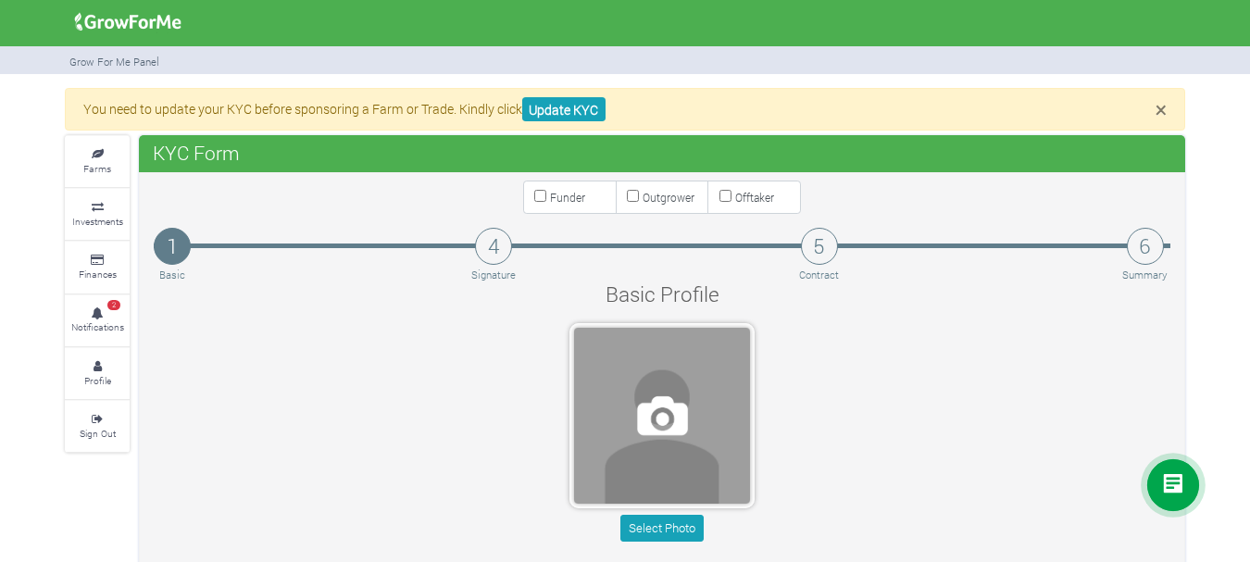
click at [543, 194] on input "Funder" at bounding box center [540, 196] width 12 height 12
checkbox input "true"
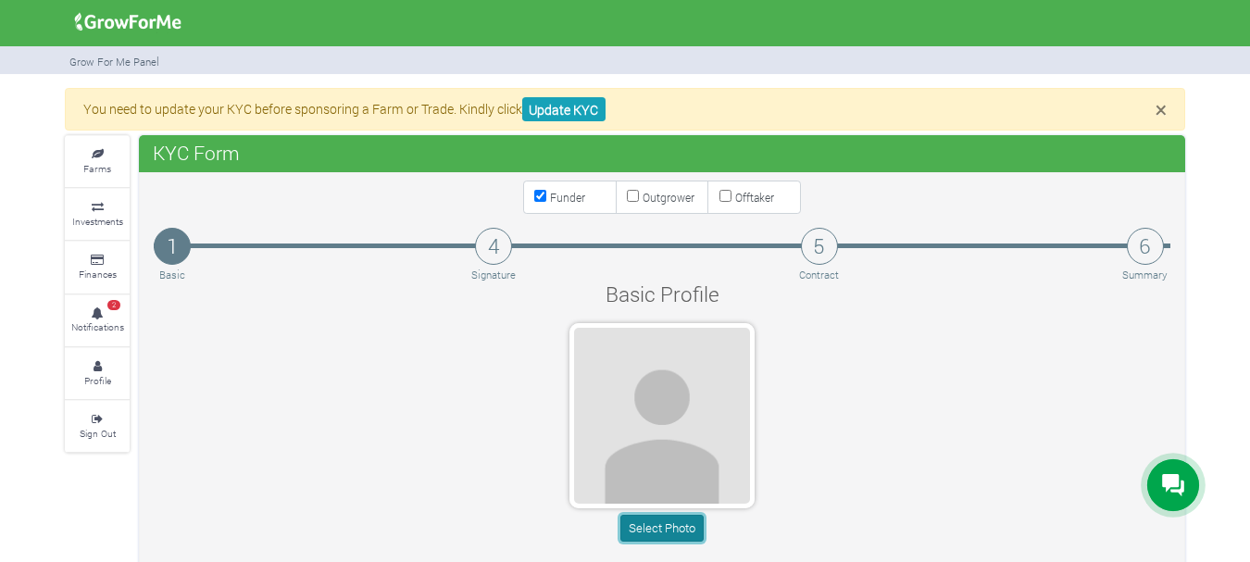
click at [644, 525] on button "Select Photo" at bounding box center [661, 528] width 82 height 27
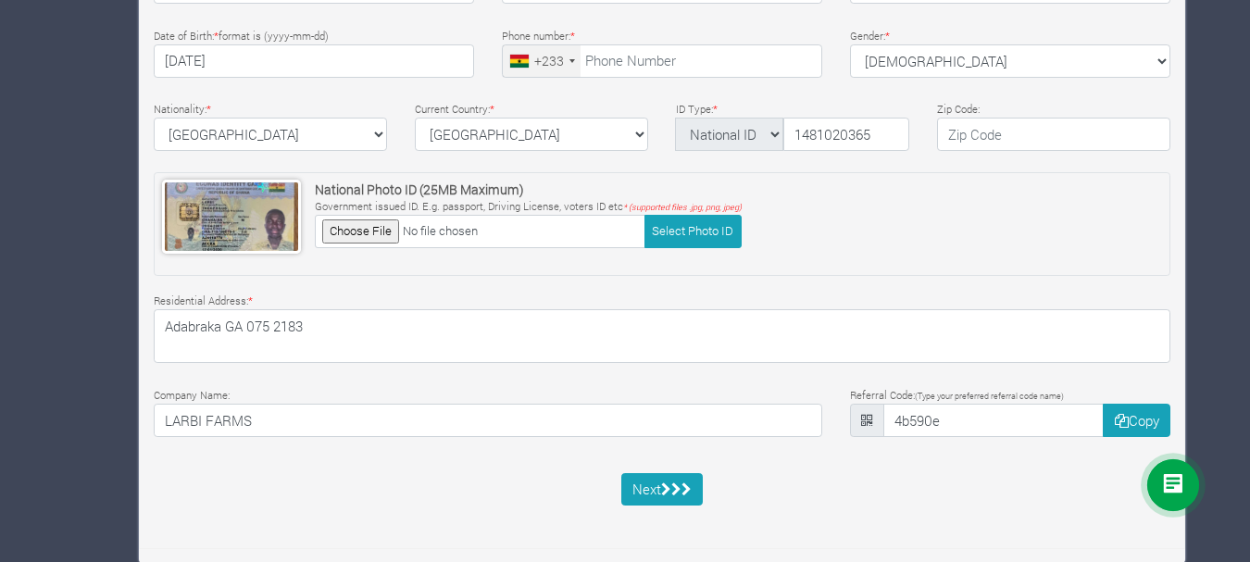
scroll to position [613, 0]
click at [648, 489] on button "Next" at bounding box center [662, 488] width 82 height 33
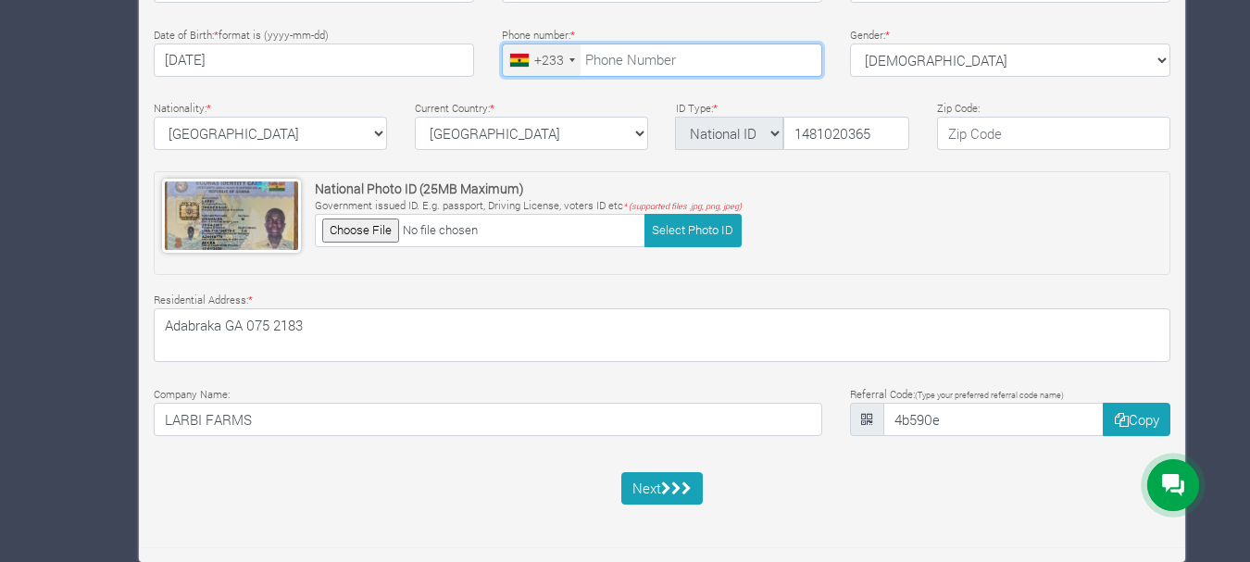
click at [607, 62] on input "tel" at bounding box center [662, 60] width 320 height 33
type input "0598861447"
click at [616, 58] on input "0598861447" at bounding box center [662, 60] width 320 height 33
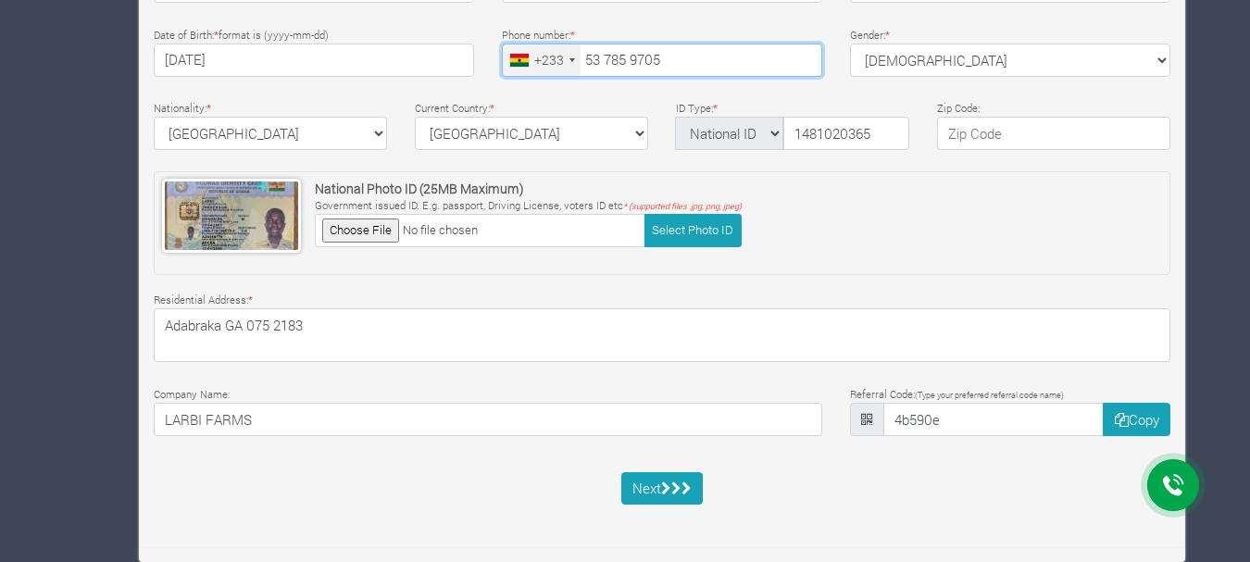
type input "53 785 9705"
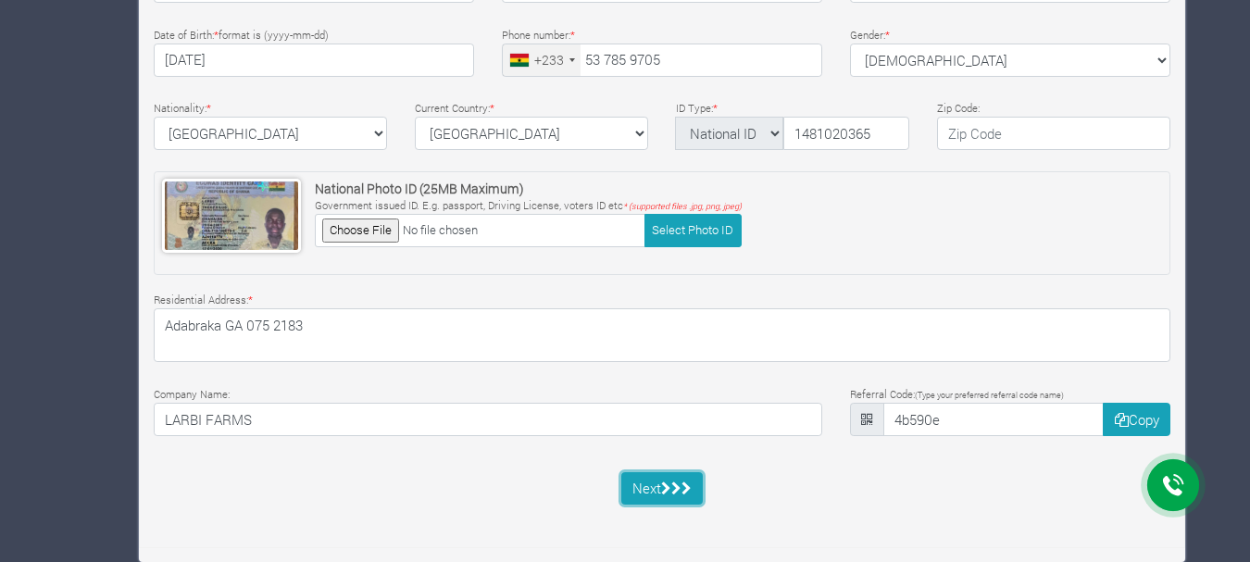
click at [659, 481] on button "Next" at bounding box center [662, 488] width 82 height 33
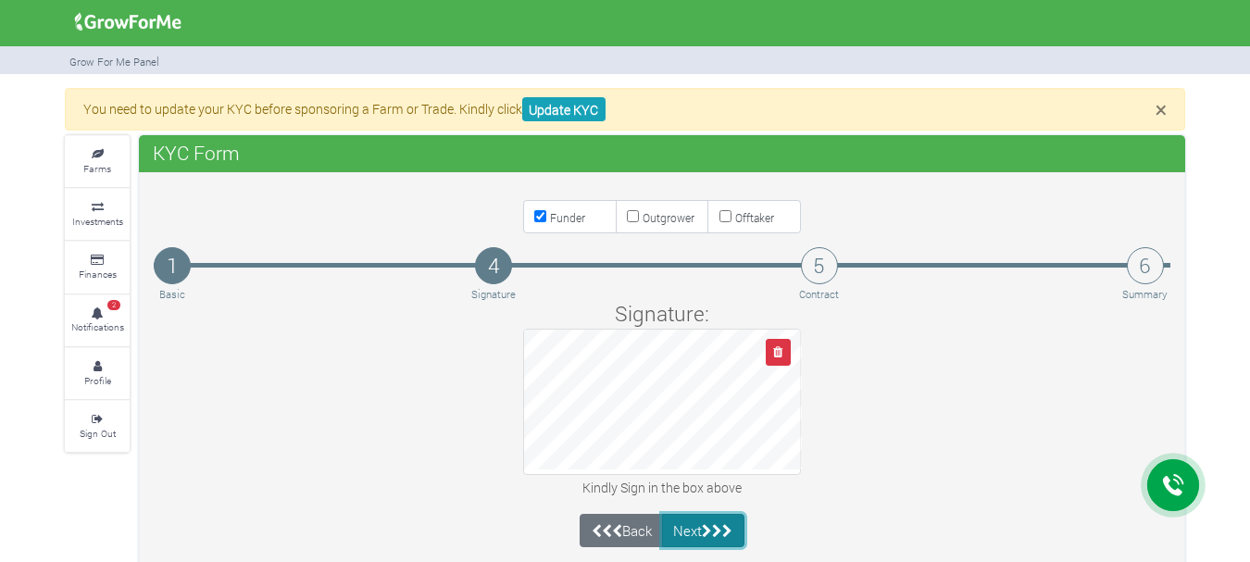
click at [694, 523] on button "Next" at bounding box center [703, 530] width 82 height 33
click at [694, 523] on div "Back Next" at bounding box center [662, 530] width 164 height 33
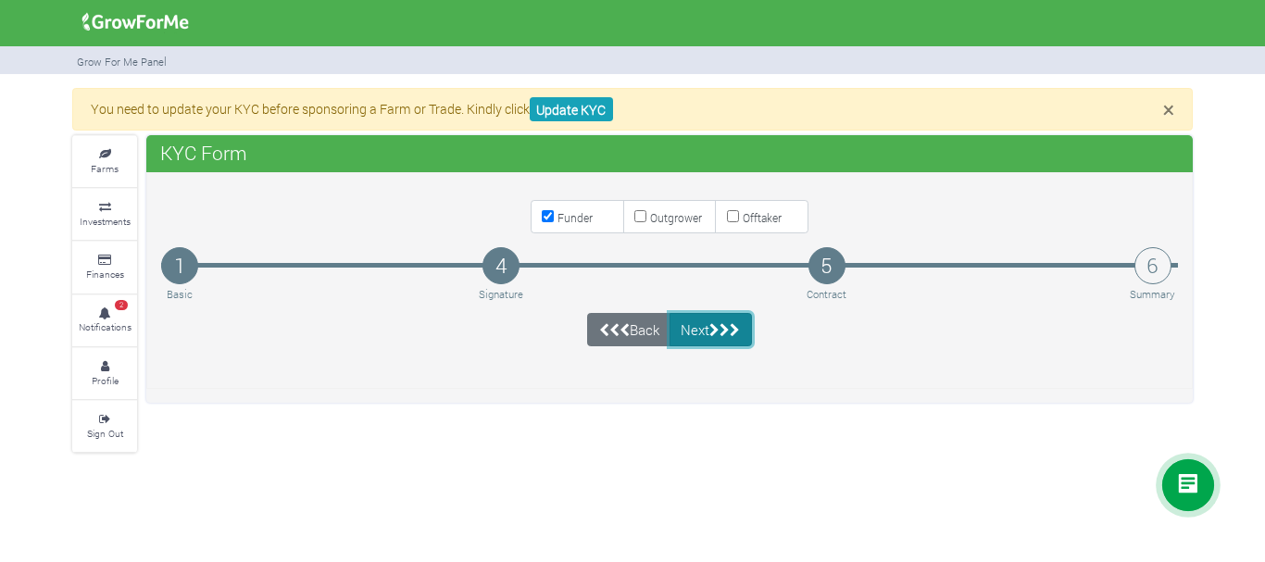
click at [711, 328] on button "Next" at bounding box center [710, 329] width 82 height 33
click at [711, 328] on div "Back Next" at bounding box center [669, 329] width 164 height 33
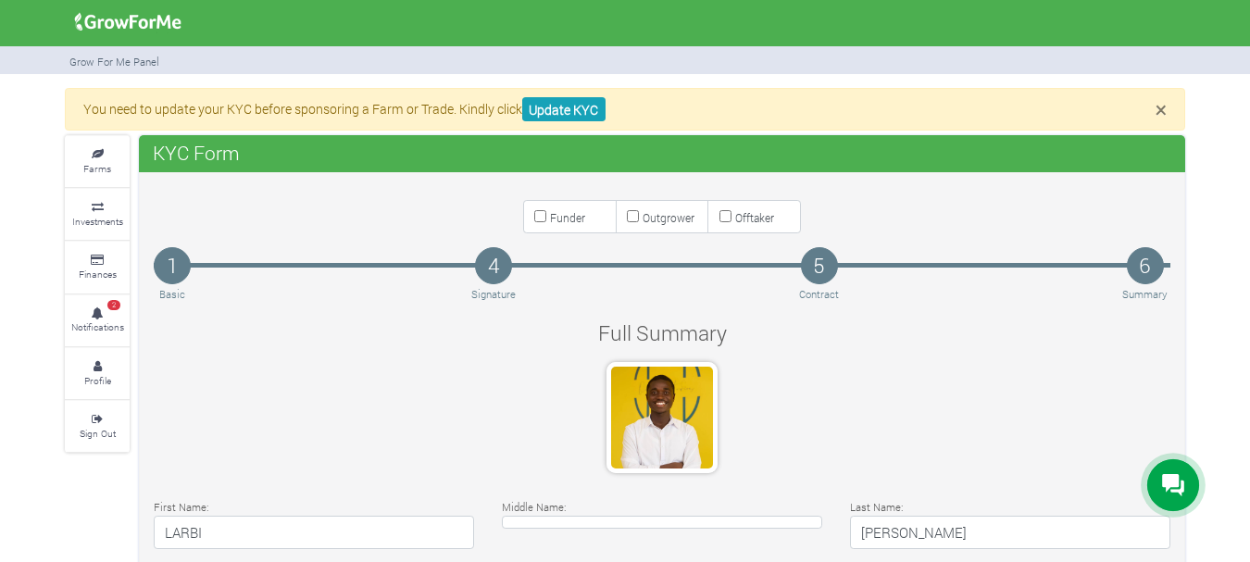
click at [538, 215] on input "Funder" at bounding box center [540, 216] width 12 height 12
click at [544, 217] on input "Funder" at bounding box center [540, 216] width 12 height 12
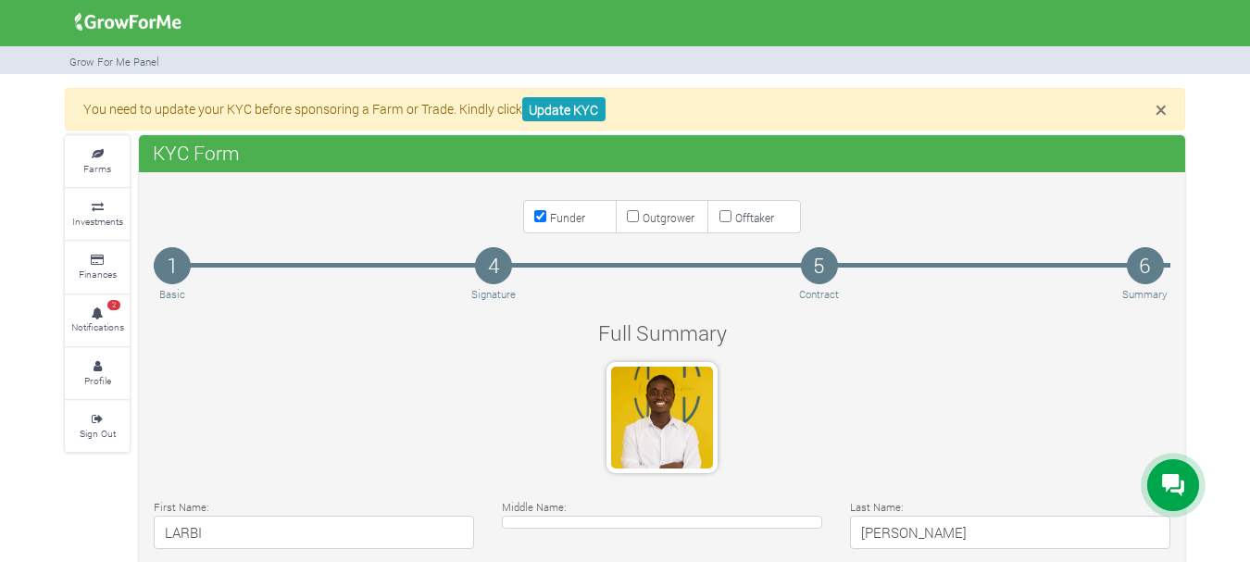
click at [544, 217] on input "Funder" at bounding box center [540, 216] width 12 height 12
click at [546, 216] on label "Funder" at bounding box center [570, 216] width 94 height 33
click at [546, 216] on input "Funder" at bounding box center [540, 216] width 12 height 12
checkbox input "true"
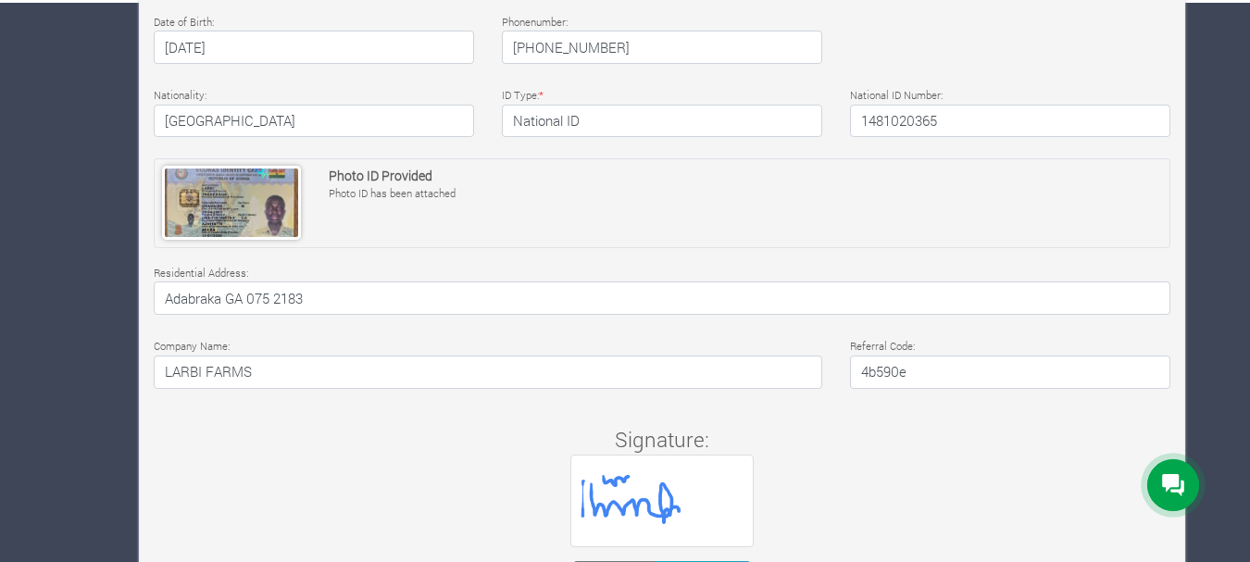
scroll to position [649, 0]
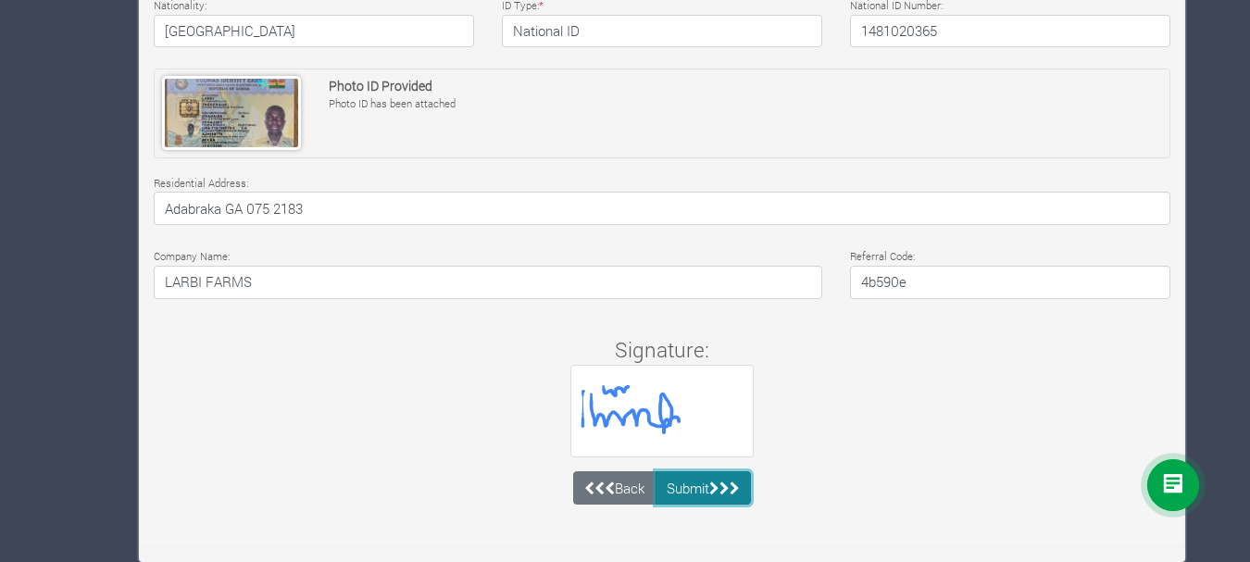
click at [703, 491] on button "Submit" at bounding box center [704, 487] width 96 height 33
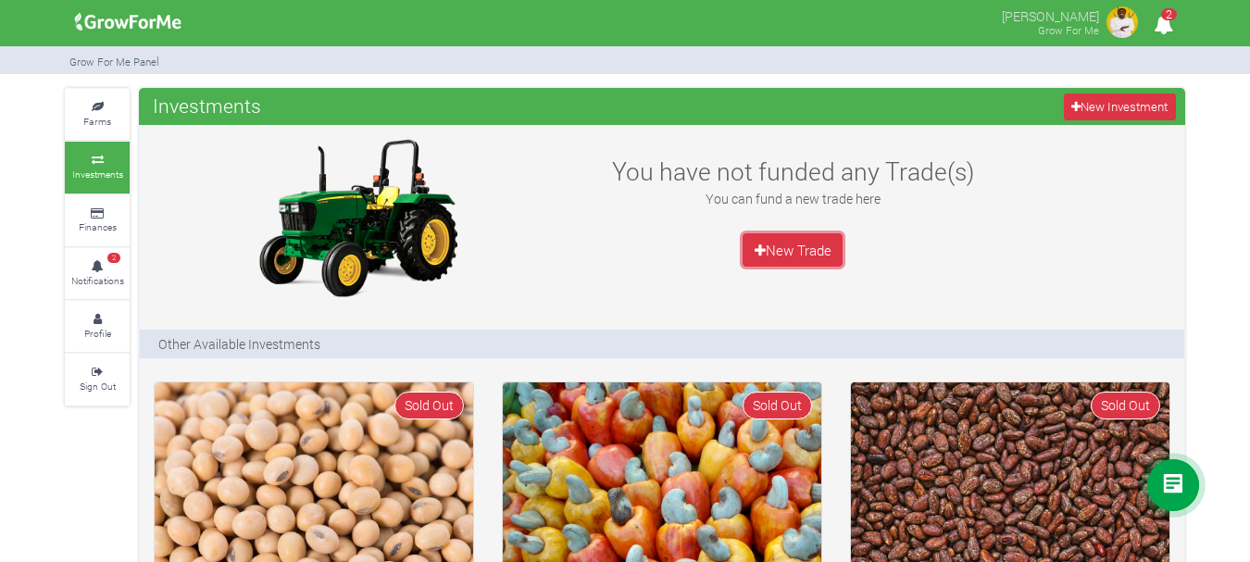
click at [771, 246] on link "New Trade" at bounding box center [793, 249] width 100 height 33
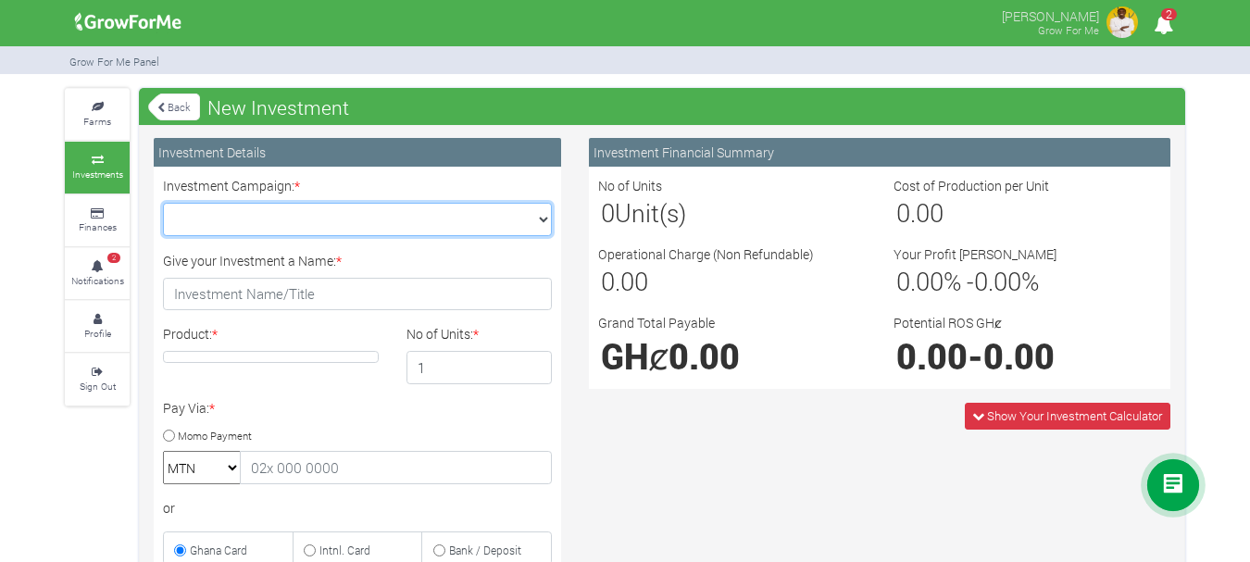
click at [535, 217] on select "Maize Trade 2025 Q4 (Maize Trade :: [DATE] - [DATE]) Cashew Trade 2025 Q4 (Cash…" at bounding box center [357, 219] width 389 height 33
click at [537, 217] on select "Maize Trade 2025 Q4 (Maize Trade :: [DATE] - [DATE]) Cashew Trade 2025 Q4 (Cash…" at bounding box center [357, 219] width 389 height 33
select select "43"
click at [163, 203] on select "Maize Trade 2025 Q4 (Maize Trade :: [DATE] - [DATE]) Cashew Trade 2025 Q4 (Cash…" at bounding box center [357, 219] width 389 height 33
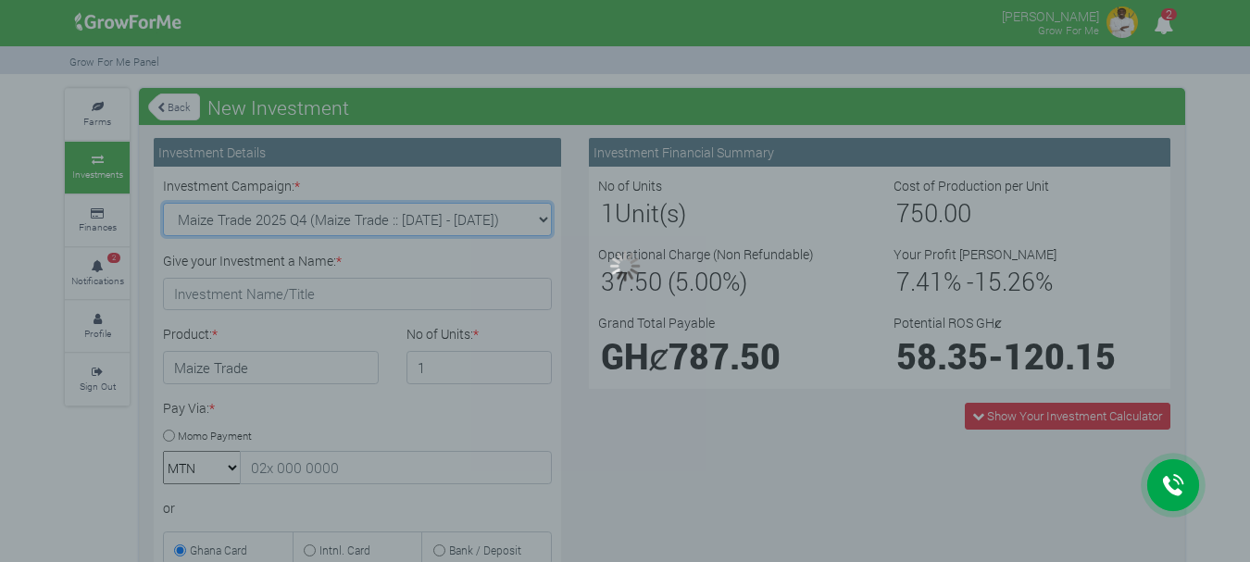
type input "1"
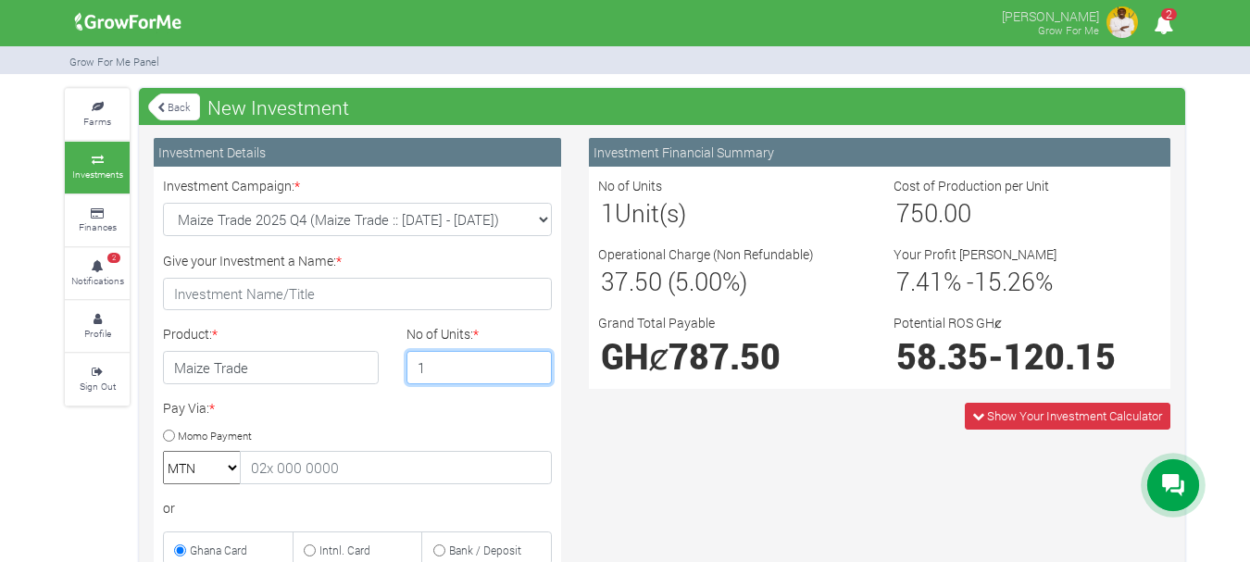
click at [475, 369] on input "1" at bounding box center [480, 367] width 146 height 33
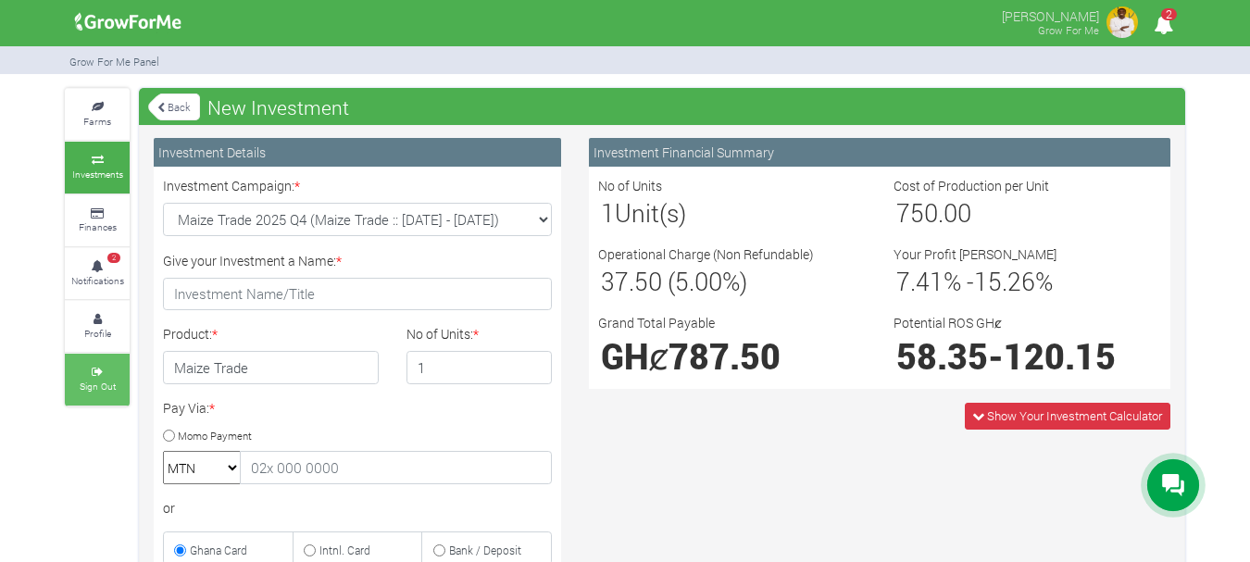
click at [96, 372] on icon at bounding box center [97, 372] width 56 height 9
click at [105, 329] on small "Profile" at bounding box center [97, 333] width 27 height 13
click at [88, 374] on icon at bounding box center [97, 372] width 56 height 9
